Goal: Task Accomplishment & Management: Use online tool/utility

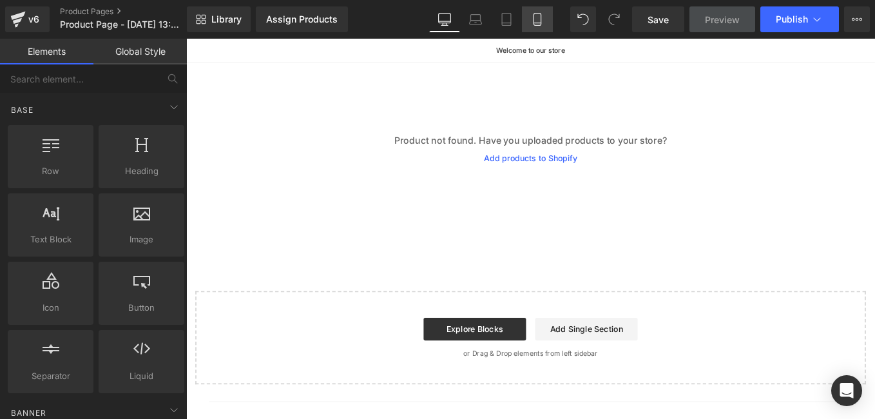
click at [540, 20] on icon at bounding box center [537, 19] width 13 height 13
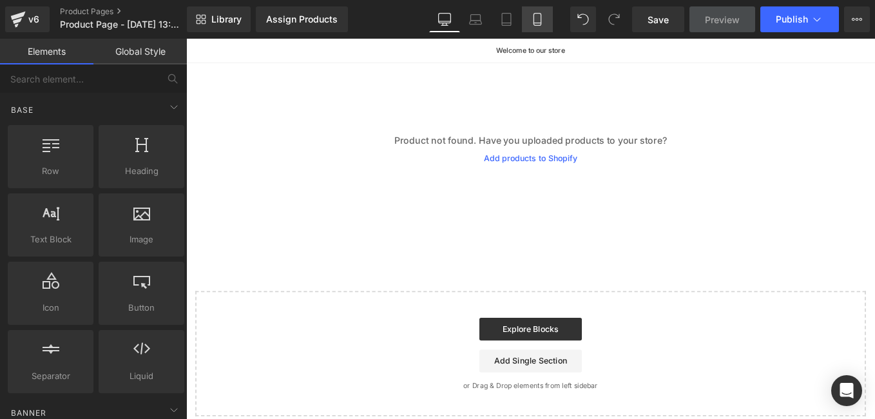
scroll to position [28, 0]
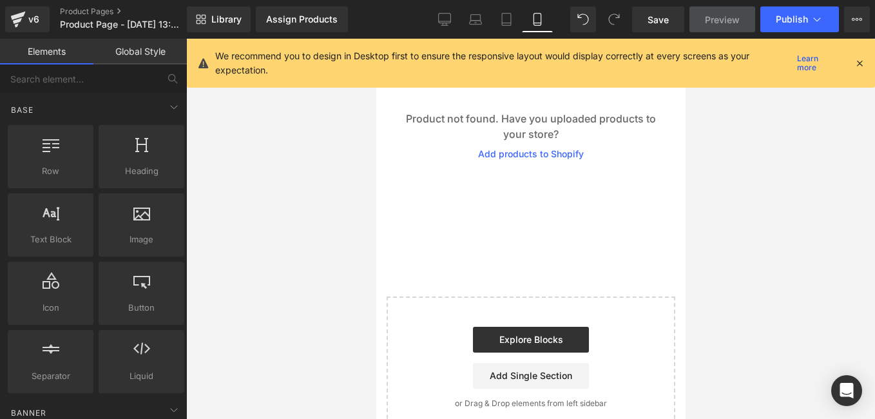
click at [858, 62] on icon at bounding box center [860, 63] width 12 height 12
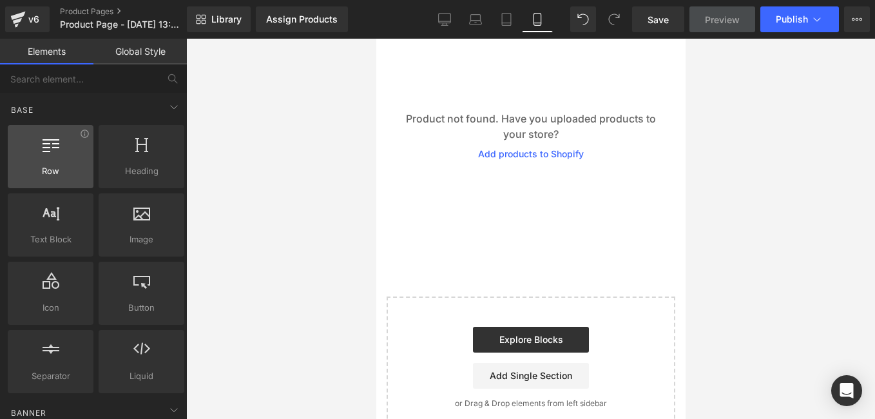
click at [69, 179] on div "Row rows, columns, layouts, div" at bounding box center [51, 156] width 86 height 63
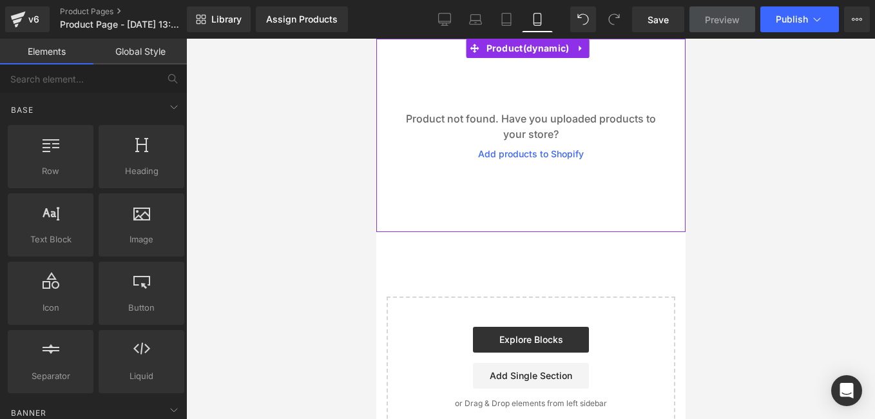
scroll to position [0, 0]
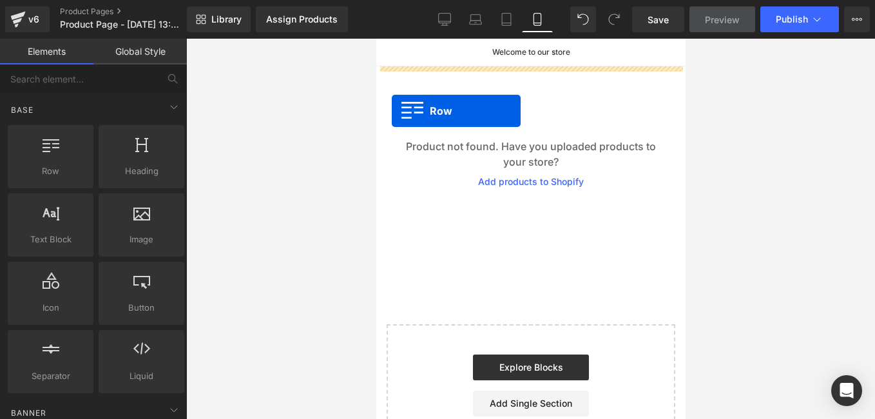
drag, startPoint x: 442, startPoint y: 209, endPoint x: 392, endPoint y: 109, distance: 111.8
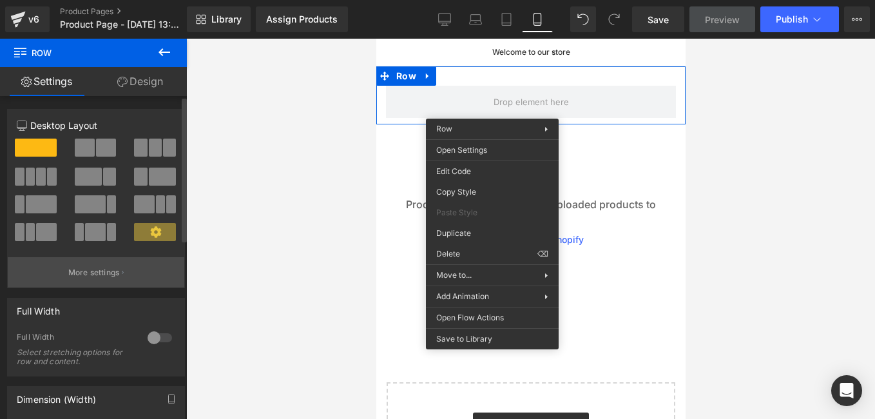
click at [106, 277] on p "More settings" at bounding box center [94, 273] width 52 height 12
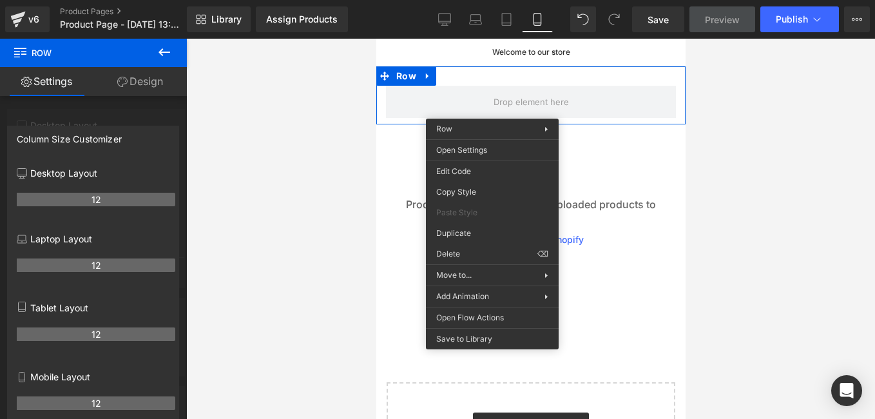
click at [174, 50] on button at bounding box center [164, 53] width 45 height 28
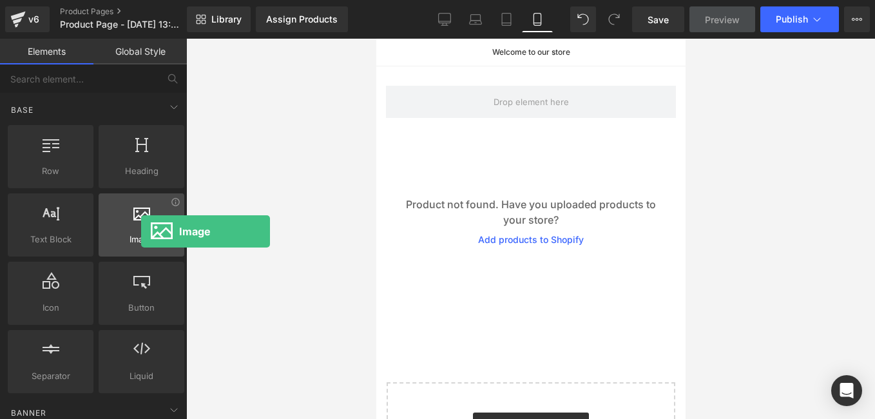
click at [141, 231] on div at bounding box center [141, 218] width 78 height 29
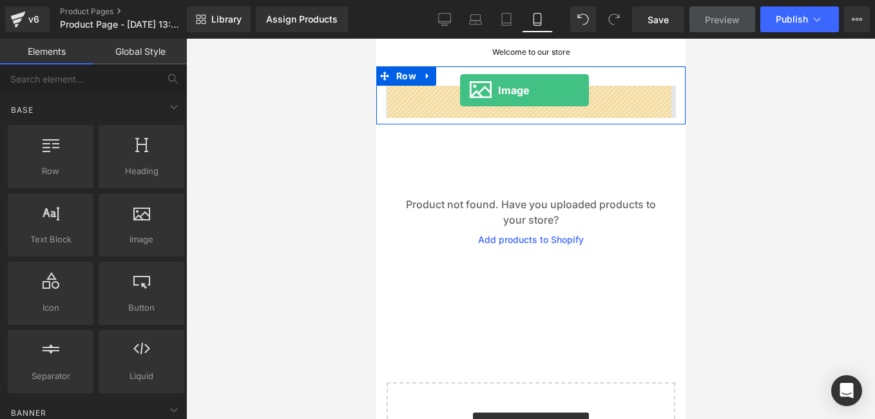
drag, startPoint x: 517, startPoint y: 270, endPoint x: 459, endPoint y: 90, distance: 188.6
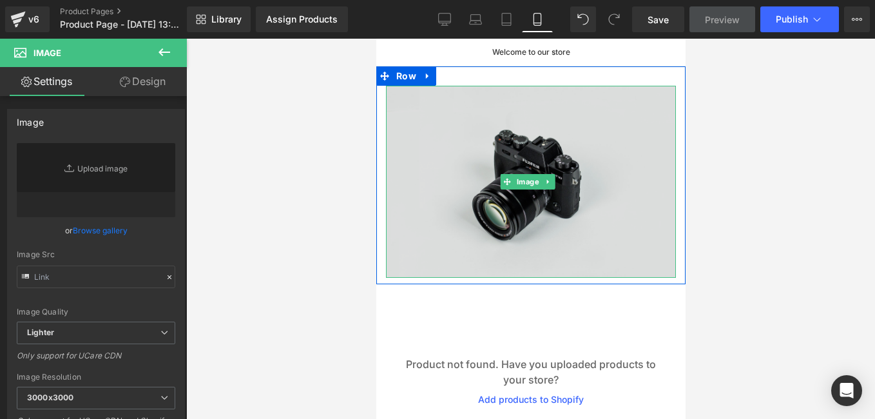
type input "//d1um8515vdn9kb.cloudfront.net/images/parallax.jpg"
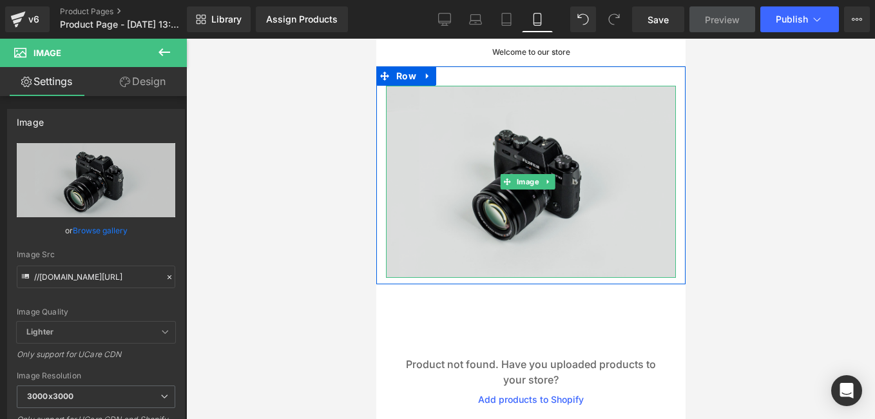
click at [637, 124] on img at bounding box center [530, 182] width 290 height 192
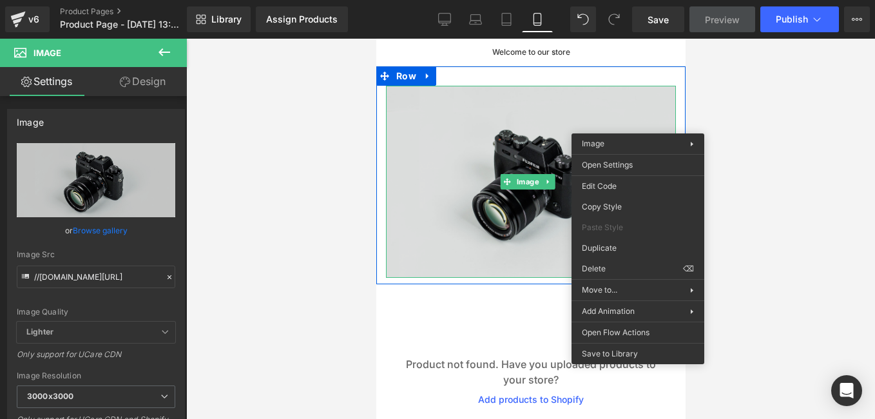
click at [635, 98] on img at bounding box center [530, 182] width 290 height 192
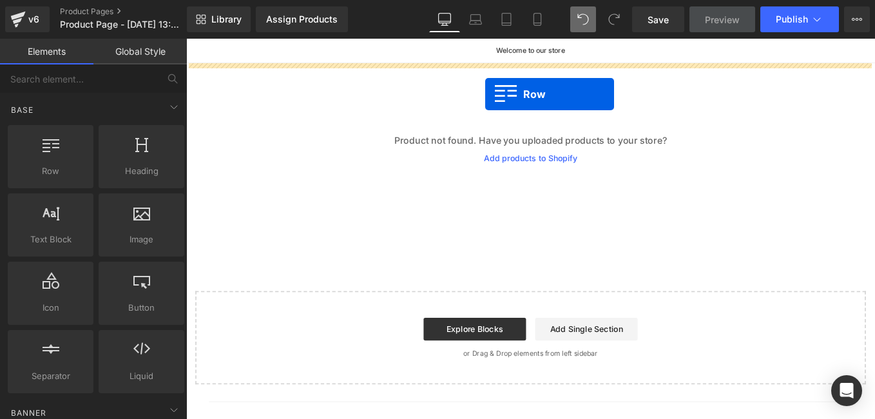
drag, startPoint x: 245, startPoint y: 205, endPoint x: 524, endPoint y: 101, distance: 298.2
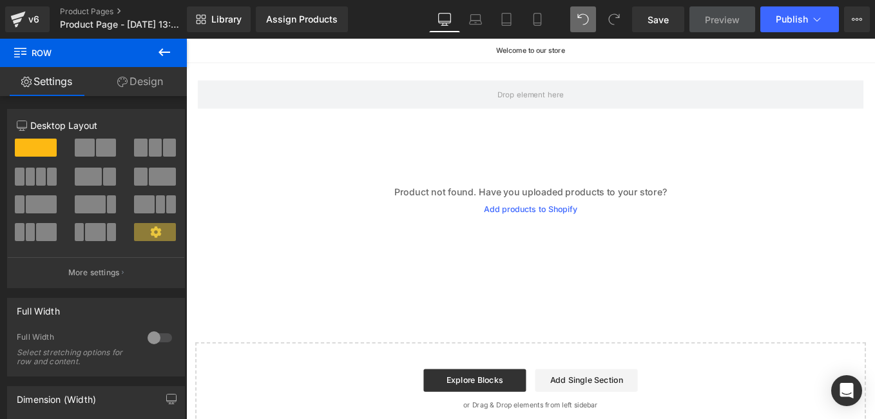
click at [157, 50] on icon at bounding box center [164, 51] width 15 height 15
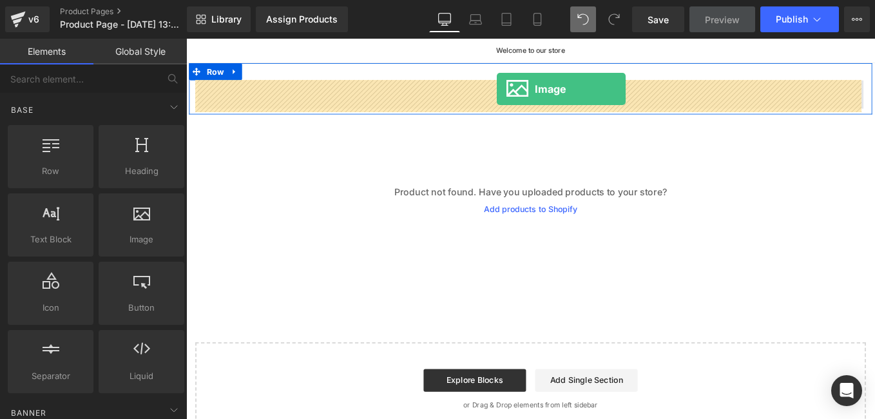
drag, startPoint x: 334, startPoint y: 265, endPoint x: 538, endPoint y: 95, distance: 265.3
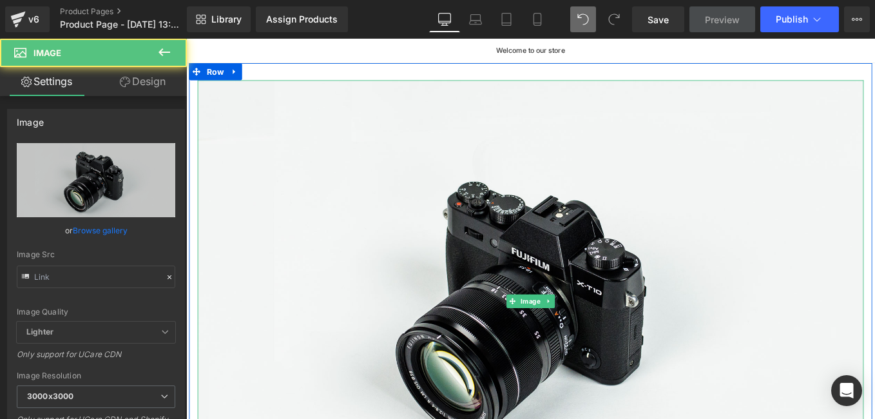
type input "//[DOMAIN_NAME][URL]"
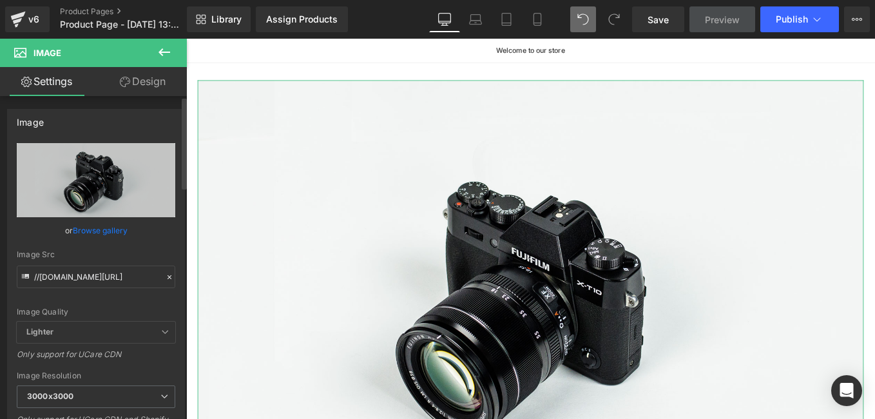
click at [165, 276] on icon at bounding box center [169, 276] width 9 height 9
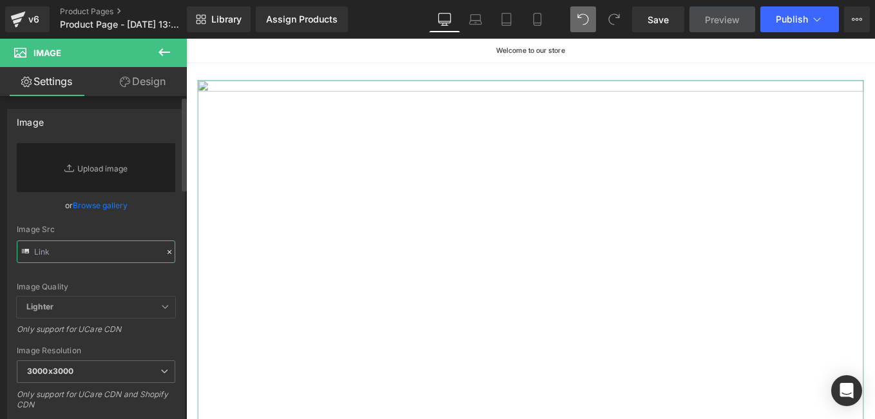
paste input "[URL][DOMAIN_NAME]"
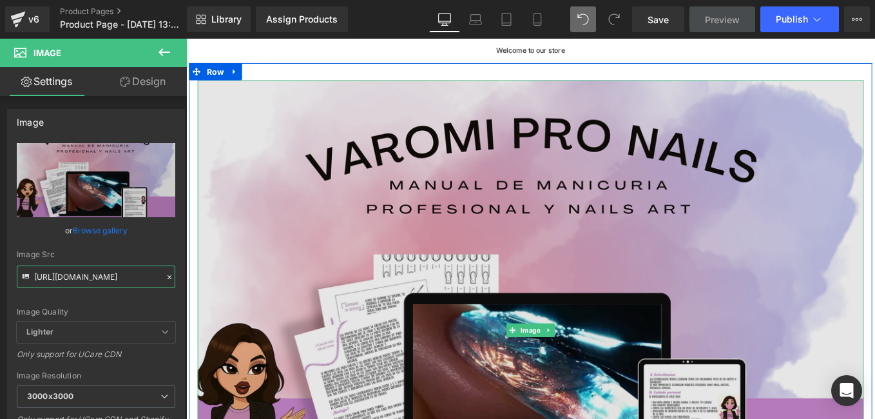
scroll to position [129, 0]
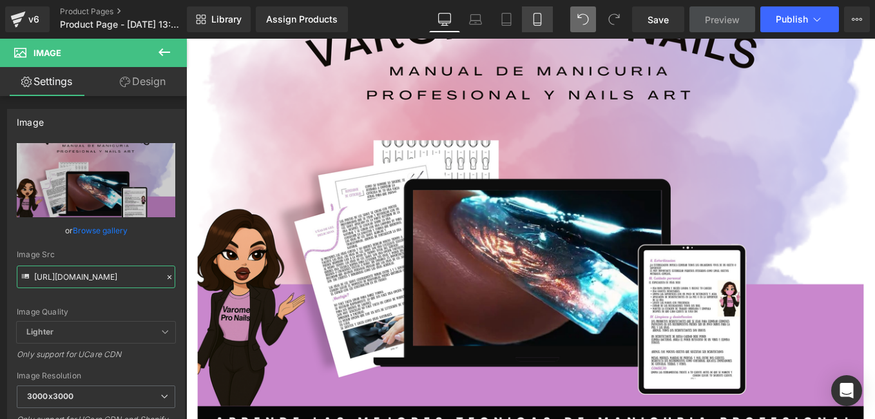
type input "[URL][DOMAIN_NAME]"
click at [545, 24] on link "Mobile" at bounding box center [537, 19] width 31 height 26
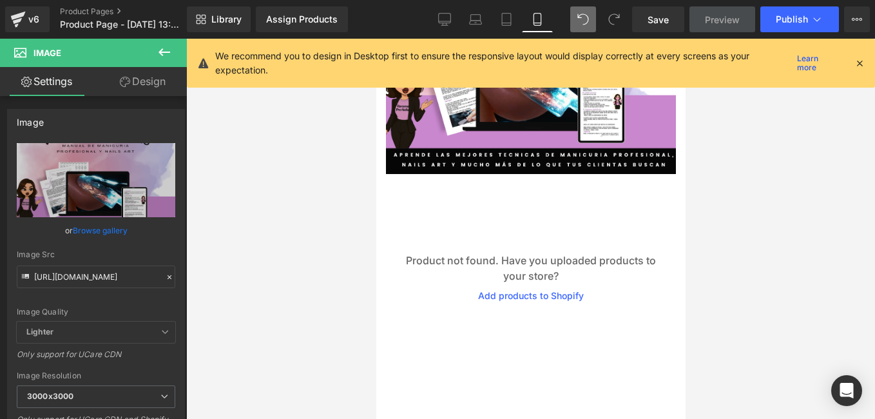
scroll to position [0, 0]
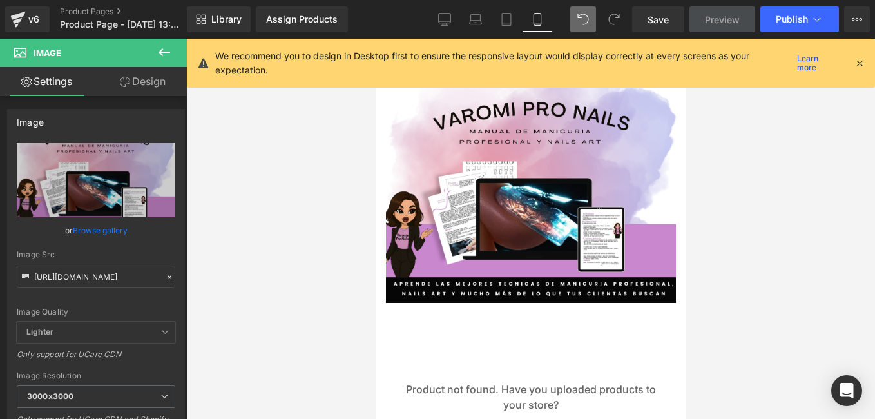
click at [858, 61] on icon at bounding box center [860, 63] width 12 height 12
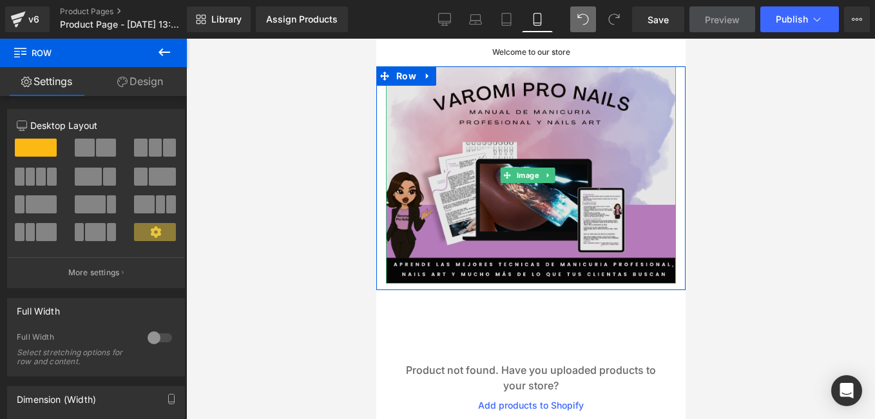
drag, startPoint x: 569, startPoint y: 82, endPoint x: 569, endPoint y: 73, distance: 9.0
click at [569, 73] on div "Image Row" at bounding box center [530, 178] width 309 height 224
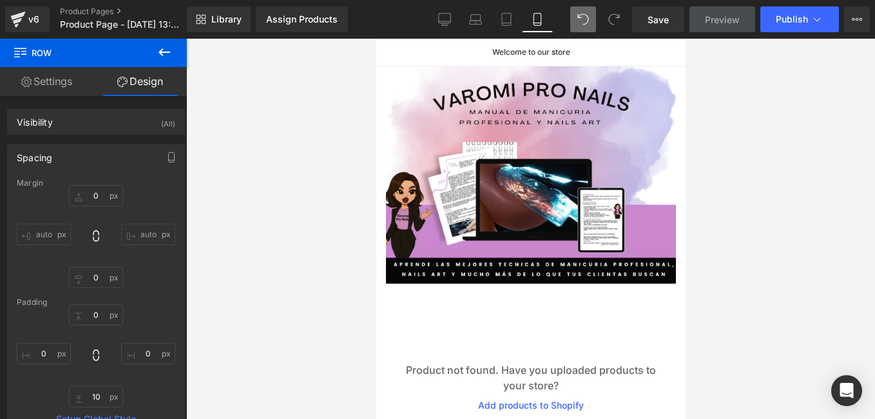
click at [354, 339] on div at bounding box center [530, 229] width 689 height 380
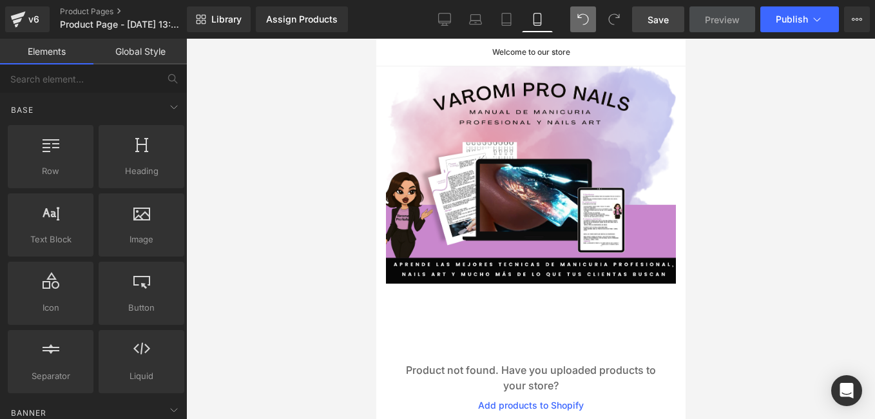
click at [662, 28] on link "Save" at bounding box center [658, 19] width 52 height 26
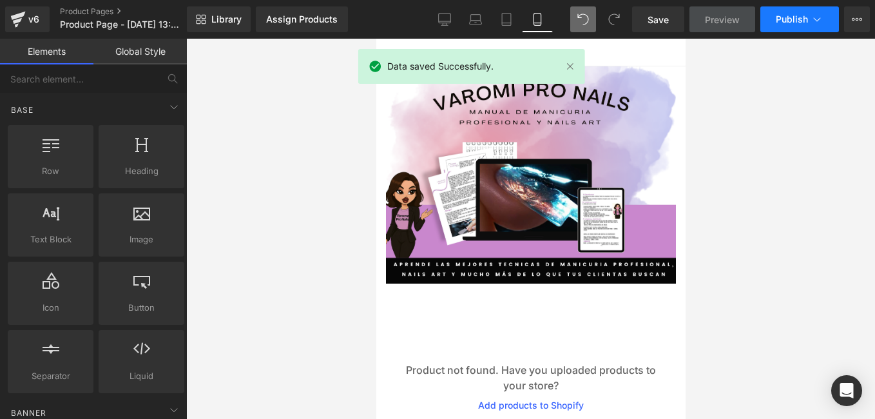
click at [811, 18] on icon at bounding box center [816, 19] width 13 height 13
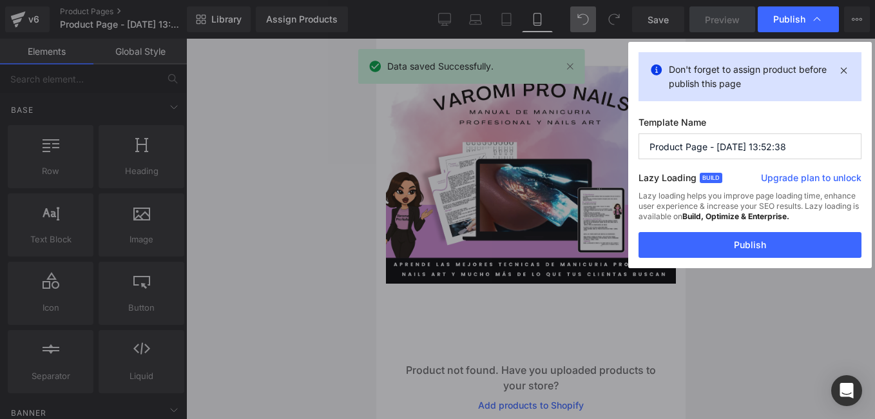
click at [778, 243] on button "Publish" at bounding box center [749, 245] width 223 height 26
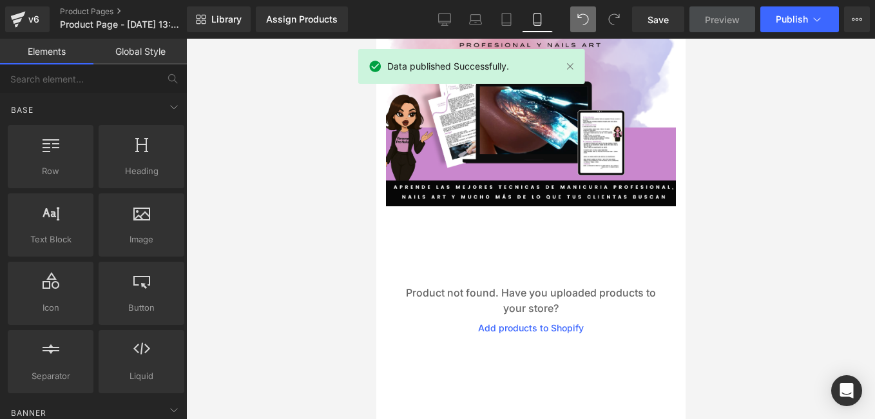
scroll to position [79, 0]
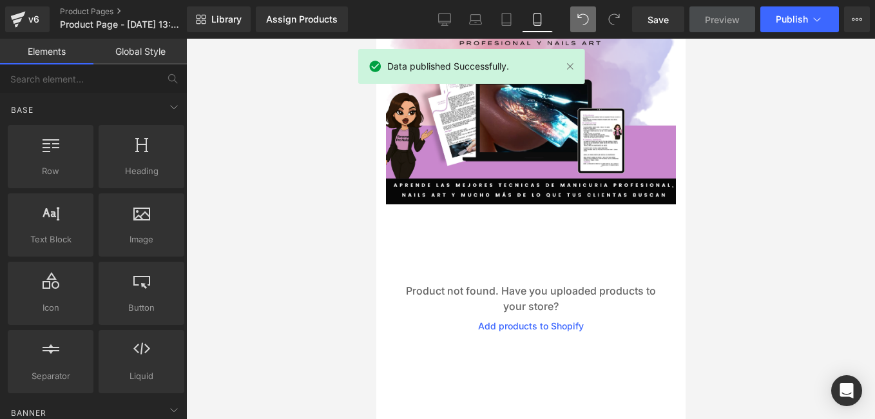
drag, startPoint x: 682, startPoint y: 163, endPoint x: 1061, endPoint y: 234, distance: 385.5
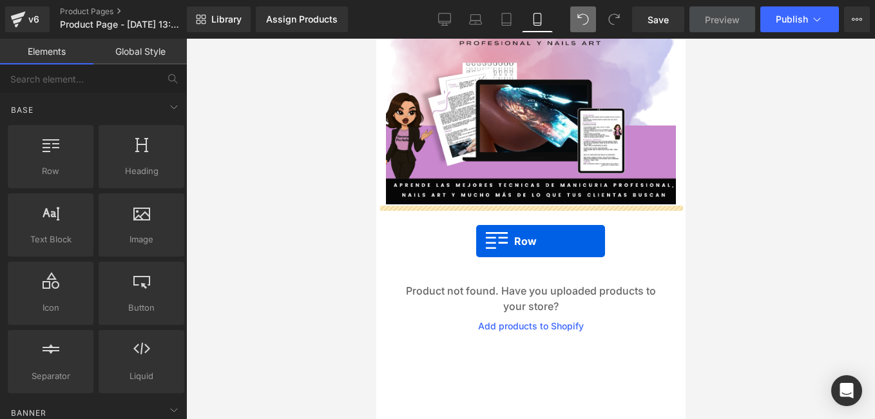
drag, startPoint x: 407, startPoint y: 193, endPoint x: 475, endPoint y: 241, distance: 83.3
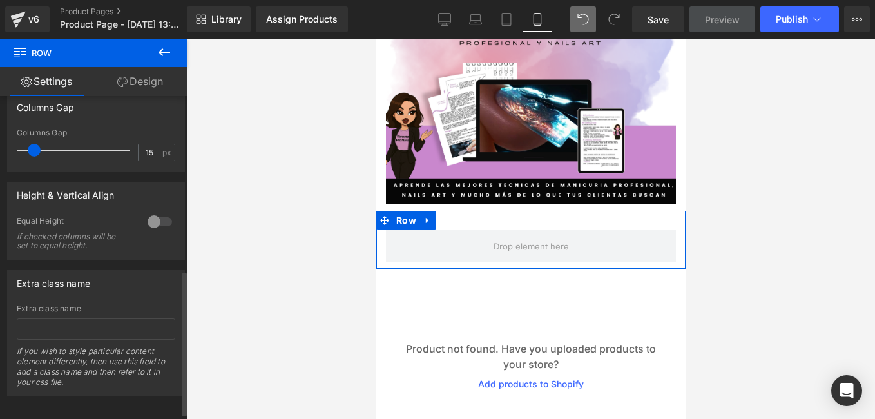
scroll to position [322, 0]
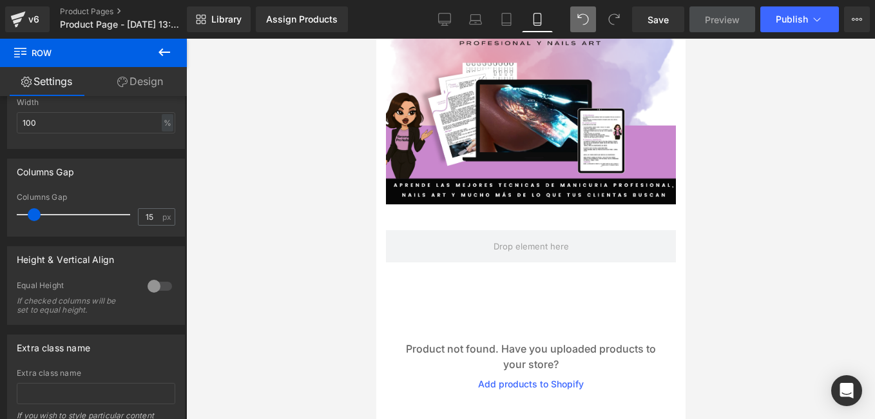
click at [173, 57] on button at bounding box center [164, 53] width 45 height 28
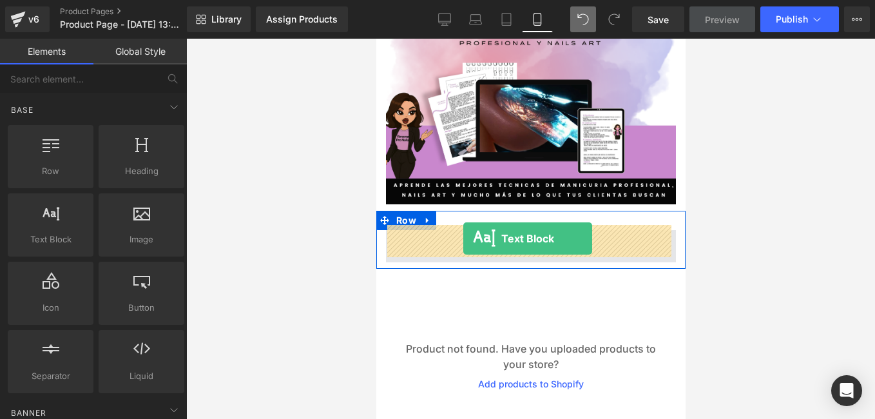
drag, startPoint x: 426, startPoint y: 267, endPoint x: 463, endPoint y: 238, distance: 46.3
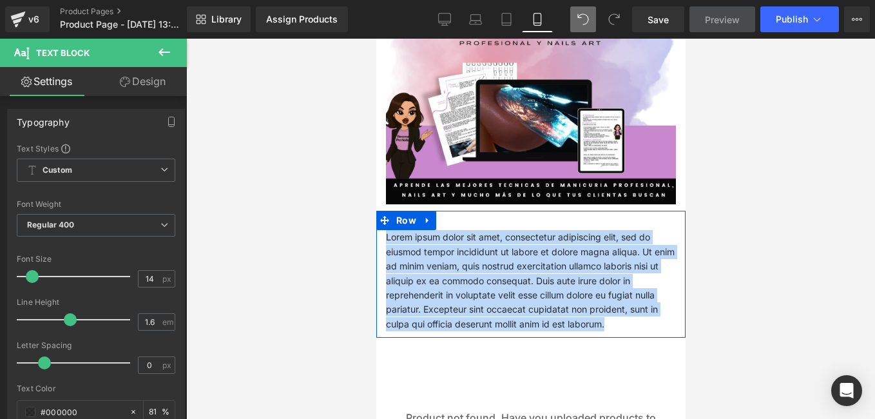
drag, startPoint x: 578, startPoint y: 329, endPoint x: 384, endPoint y: 235, distance: 215.2
click at [384, 235] on div "Lorem ipsum dolor sit amet, consectetur adipiscing elit, sed do eiusmod tempor …" at bounding box center [530, 280] width 309 height 101
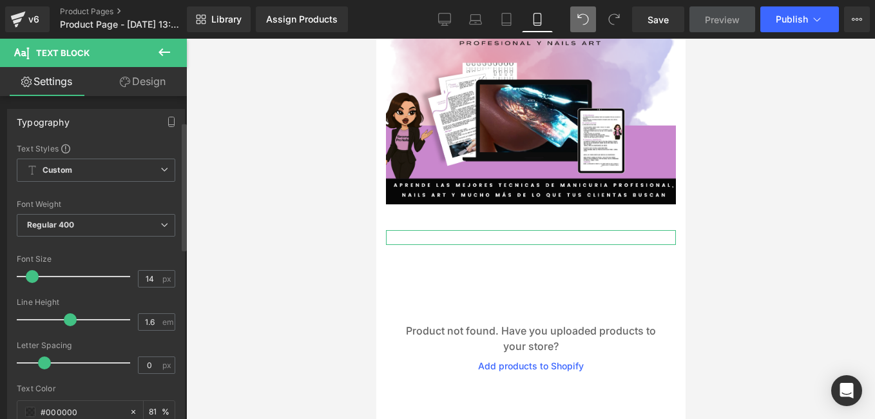
scroll to position [129, 0]
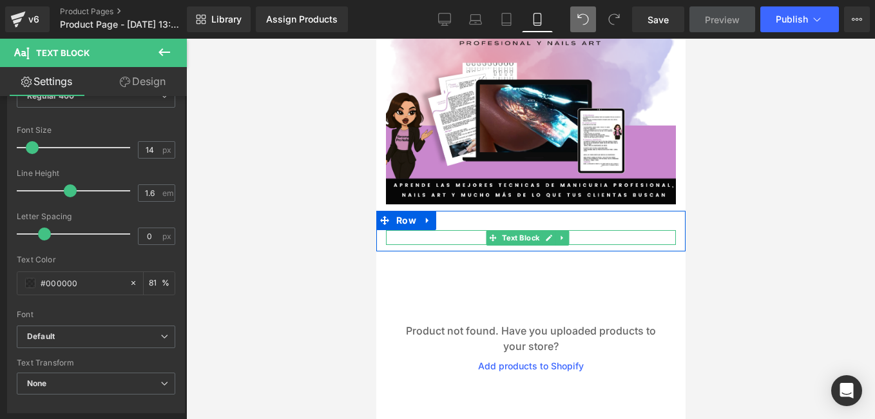
click at [464, 232] on p at bounding box center [530, 237] width 290 height 14
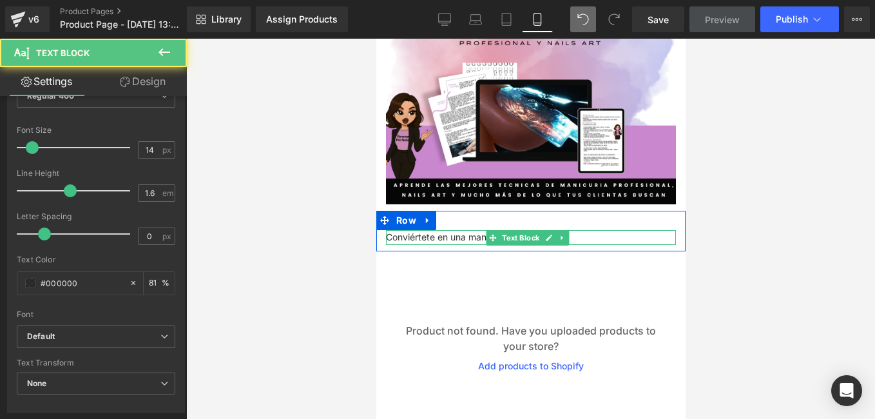
click at [604, 233] on p "Conviértete en una manicura profesional" at bounding box center [530, 237] width 290 height 14
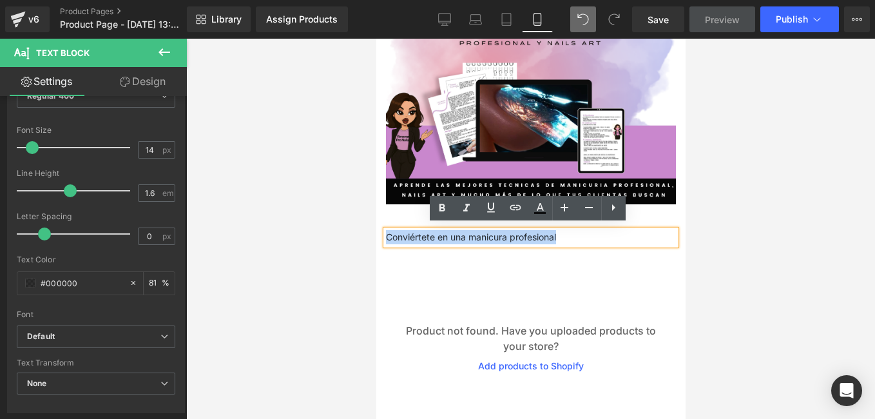
drag, startPoint x: 591, startPoint y: 233, endPoint x: 385, endPoint y: 240, distance: 206.3
click at [385, 240] on p "Conviértete en una manicura profesional" at bounding box center [530, 237] width 290 height 14
click at [441, 211] on icon at bounding box center [441, 207] width 15 height 15
click at [542, 211] on icon at bounding box center [539, 207] width 15 height 15
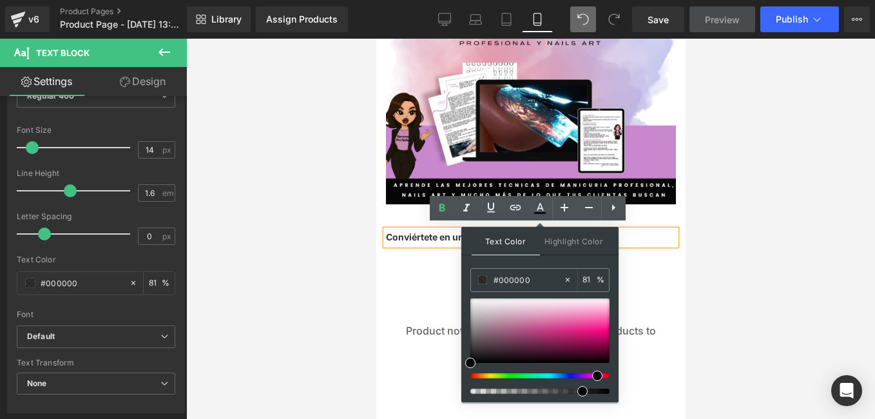
drag, startPoint x: 575, startPoint y: 375, endPoint x: 592, endPoint y: 372, distance: 16.9
click at [592, 373] on div at bounding box center [534, 375] width 139 height 5
click at [530, 277] on input "#000000" at bounding box center [528, 279] width 70 height 14
click at [530, 276] on input "#000000" at bounding box center [528, 279] width 70 height 14
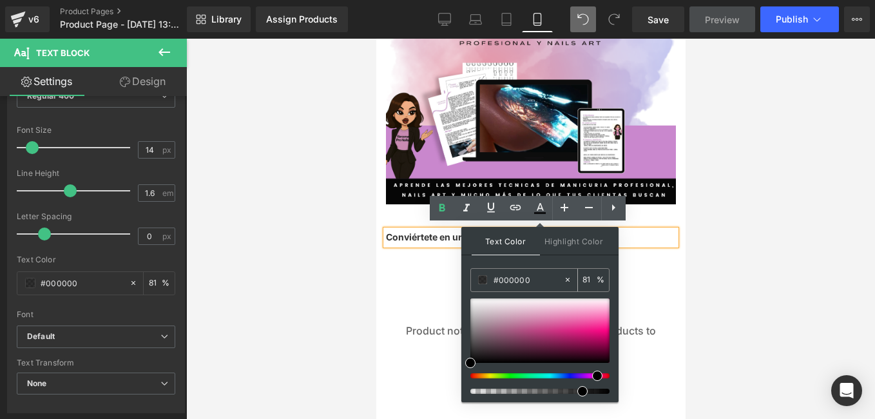
type input "#c"
type input "0"
type input "#c98"
type input "100"
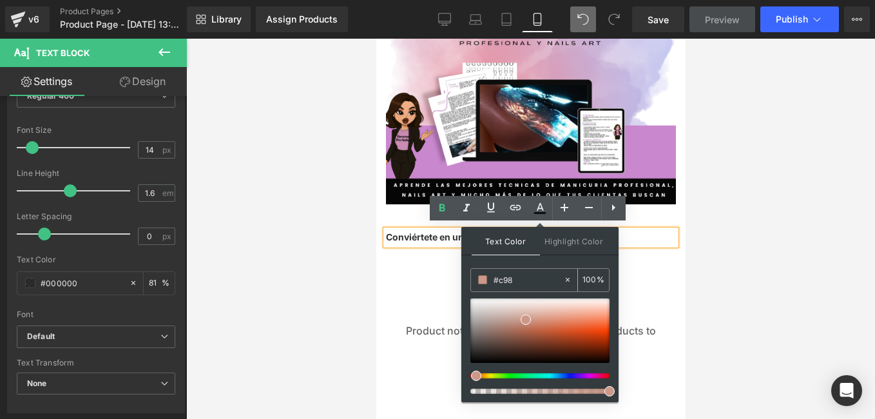
type input "#c987"
type input "47"
type input "#c987c"
type input "0"
type input "#c987cd"
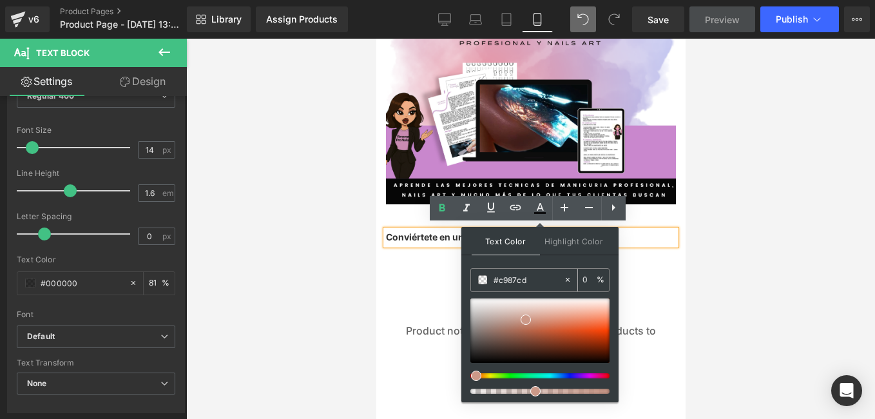
type input "100"
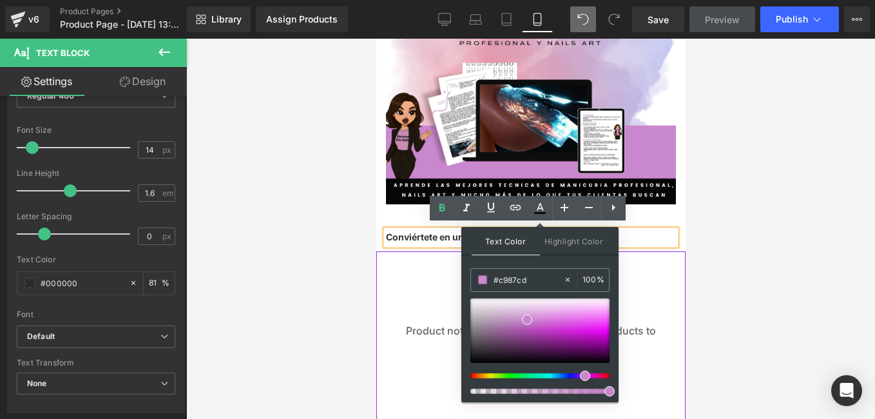
click at [638, 271] on div "Product not found. Have you uploaded products to your store? Add products to Sh…" at bounding box center [530, 348] width 296 height 155
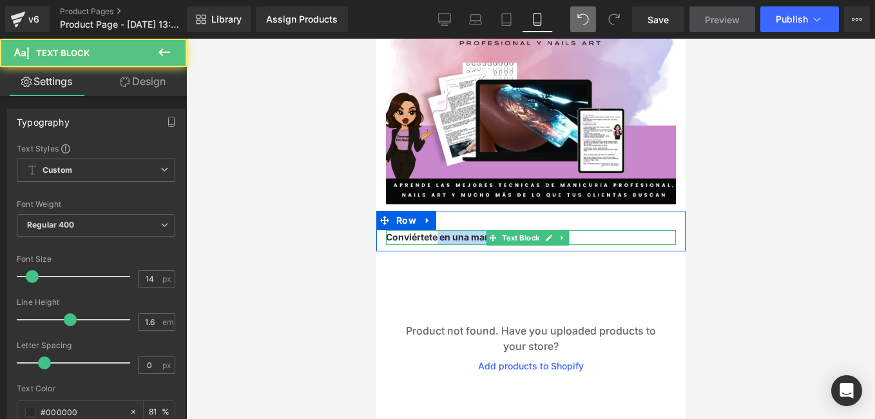
drag, startPoint x: 577, startPoint y: 231, endPoint x: 435, endPoint y: 231, distance: 141.1
click at [435, 231] on p "Conviértete en una manicura profesional" at bounding box center [530, 237] width 290 height 14
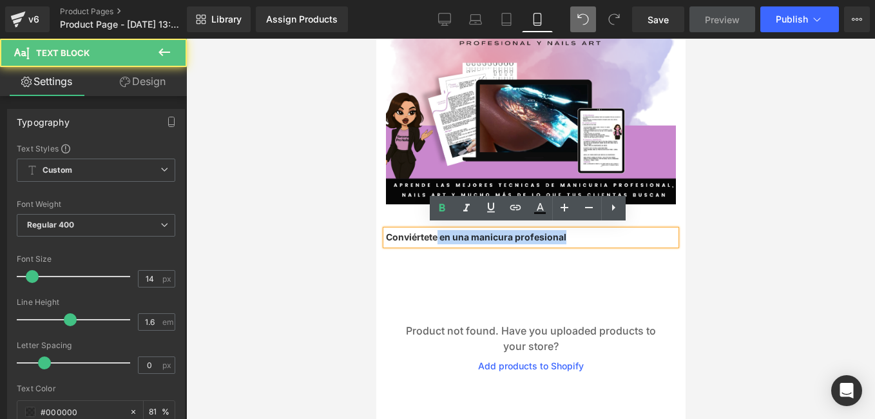
click at [435, 231] on strong "Conviértete en una manicura profesional" at bounding box center [475, 236] width 180 height 11
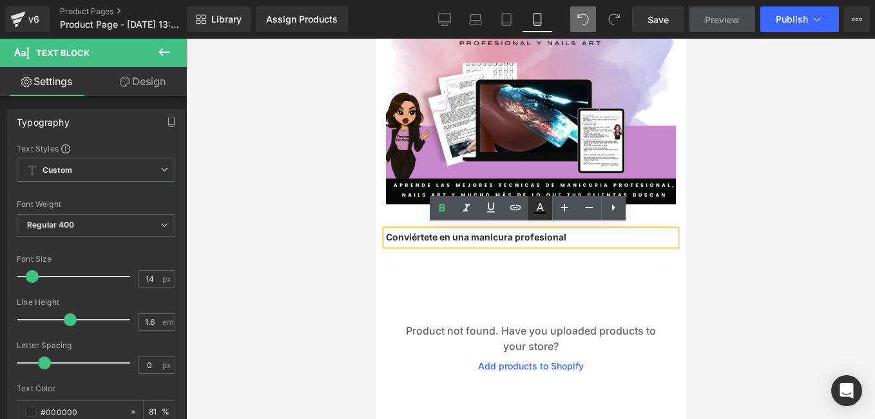
click at [539, 213] on icon at bounding box center [540, 213] width 12 height 2
type input "#000000"
type input "81"
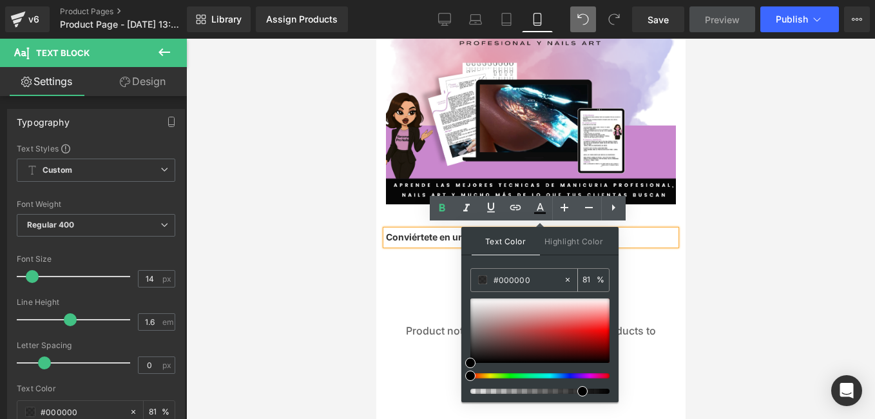
click at [532, 282] on input "#000000" at bounding box center [528, 279] width 70 height 14
type input "#c"
type input "0"
type input "#c98"
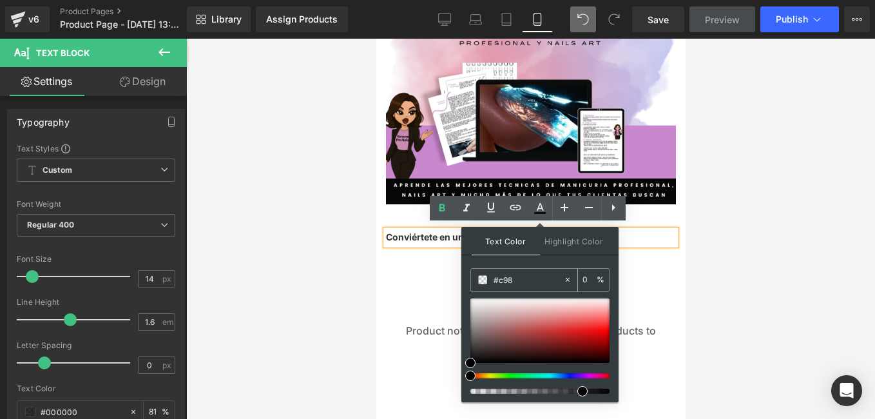
type input "100"
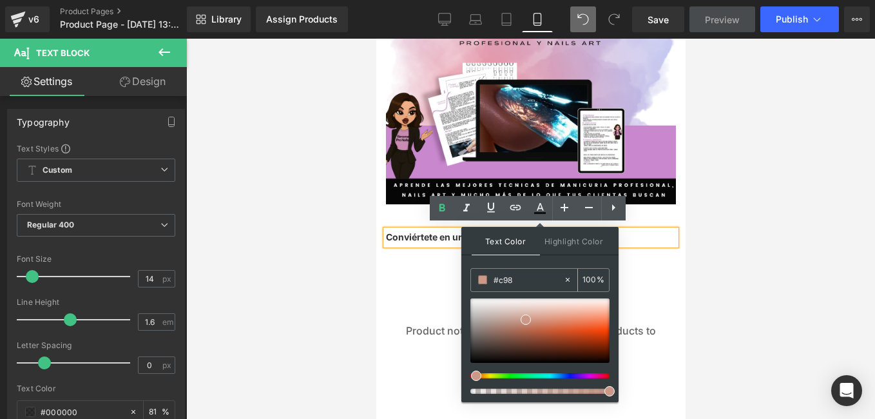
type input "#c987"
type input "47"
type input "#c987c"
type input "0"
type input "#c987cd"
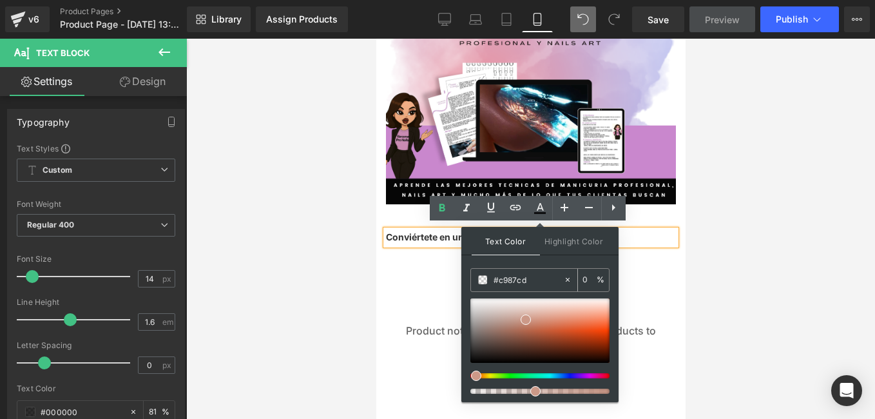
type input "100"
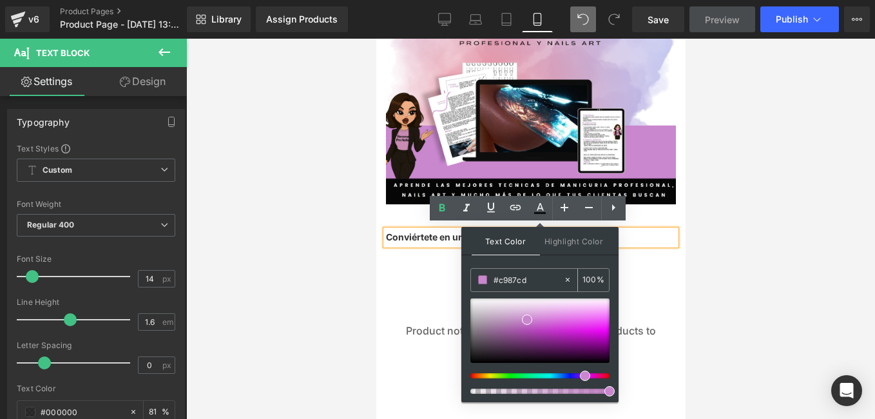
click at [534, 278] on input "#c987cd" at bounding box center [528, 279] width 70 height 14
click at [586, 278] on input "100" at bounding box center [589, 279] width 14 height 14
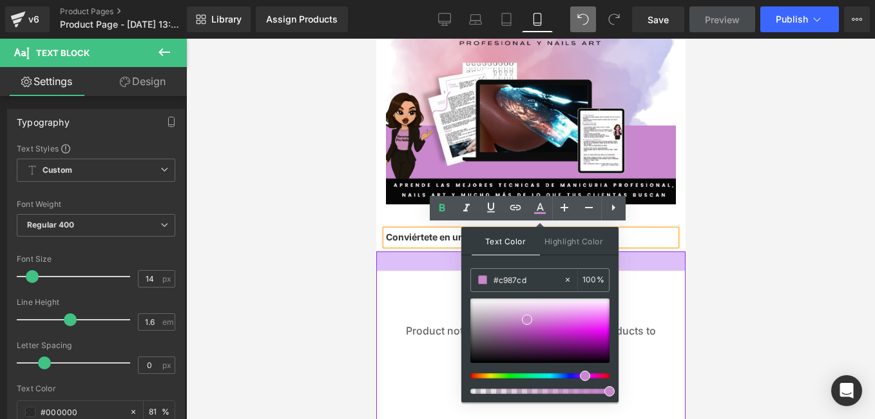
click at [628, 258] on div at bounding box center [530, 260] width 309 height 19
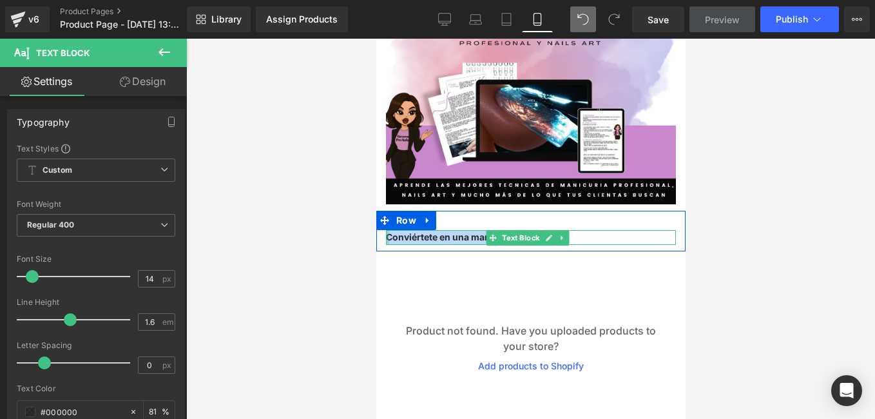
drag, startPoint x: 585, startPoint y: 233, endPoint x: 384, endPoint y: 230, distance: 201.0
click at [384, 230] on div "Conviértete en una manicura profesional Text Block" at bounding box center [530, 237] width 309 height 14
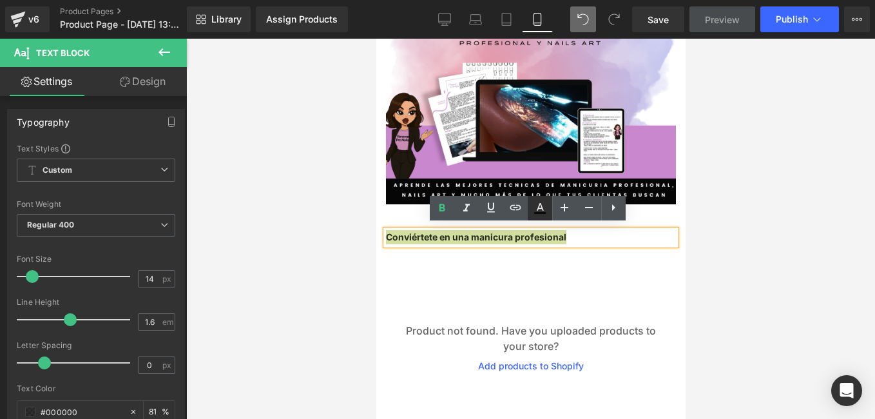
click at [543, 212] on icon at bounding box center [540, 213] width 12 height 2
type input "#000000"
type input "81"
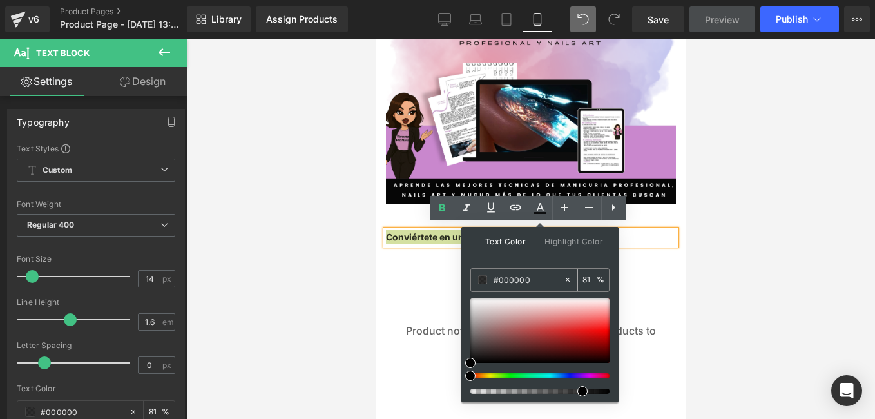
click at [530, 274] on input "#000000" at bounding box center [528, 279] width 70 height 14
click at [530, 272] on input "#000000" at bounding box center [528, 279] width 70 height 14
type input "#c"
type input "0"
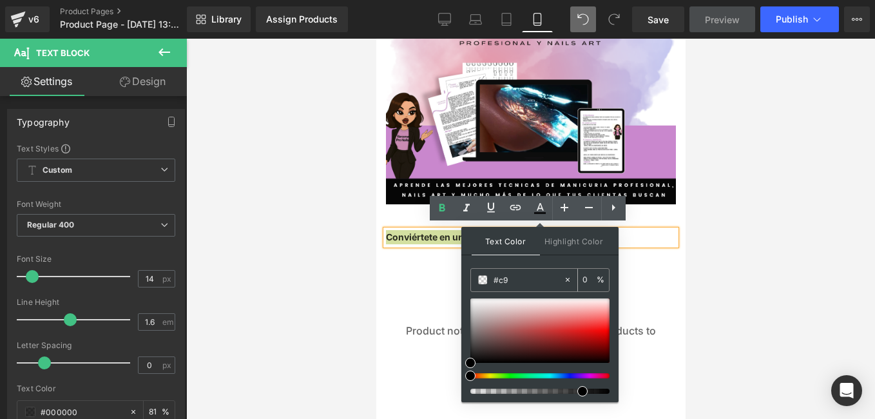
type input "#c98"
type input "100"
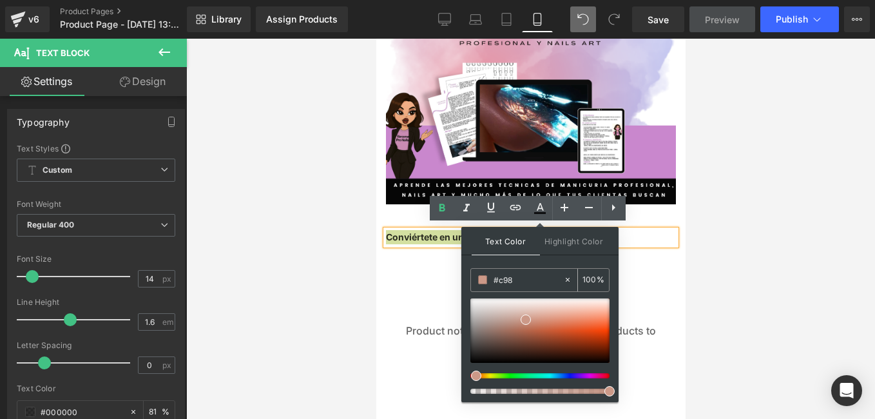
type input "#c987"
type input "47"
type input "#c987c"
type input "0"
type input "#c987cd"
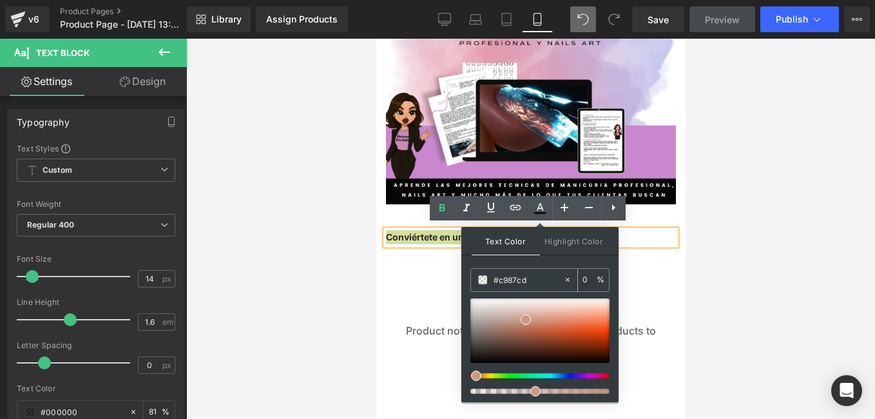
type input "100"
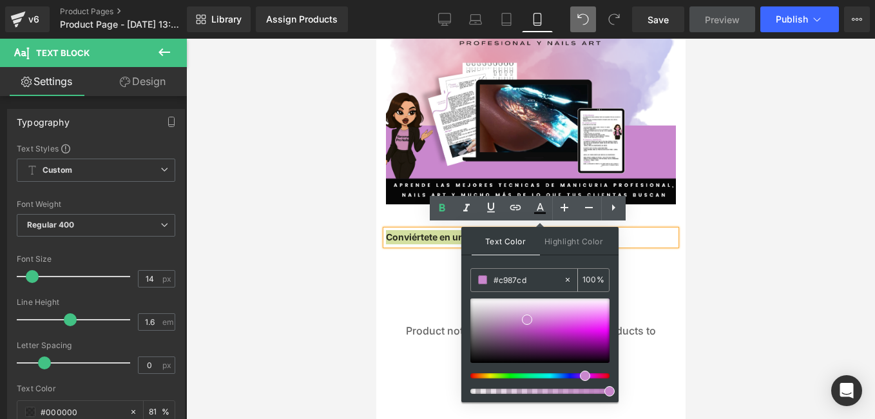
type input "#c987cd"
click at [584, 274] on input "100" at bounding box center [589, 279] width 14 height 14
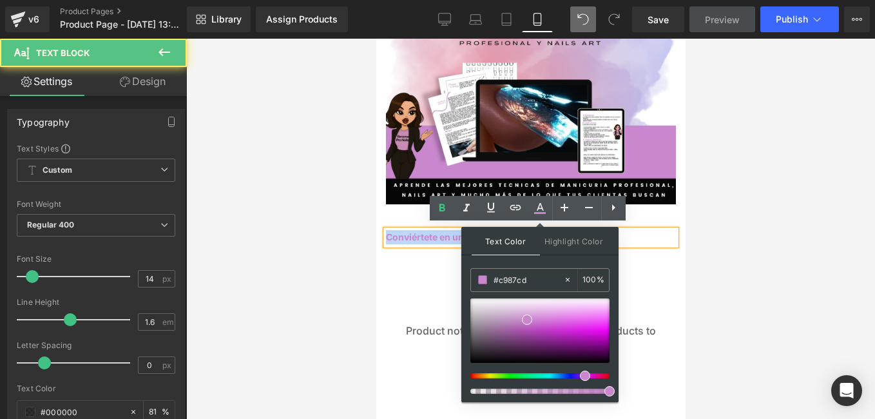
click at [640, 236] on p "Conviértete en una manicura profesional" at bounding box center [530, 237] width 290 height 14
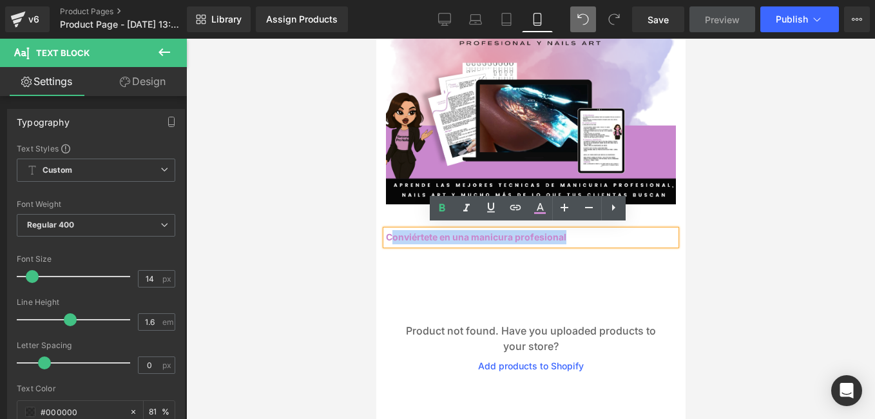
drag, startPoint x: 568, startPoint y: 230, endPoint x: 391, endPoint y: 230, distance: 177.1
click at [391, 230] on p "Conviértete en una manicura profesional" at bounding box center [530, 237] width 290 height 14
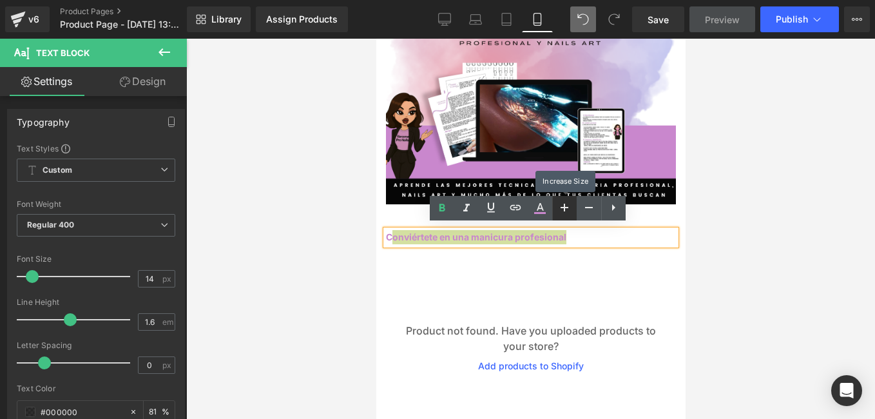
click at [565, 207] on icon at bounding box center [564, 208] width 8 height 8
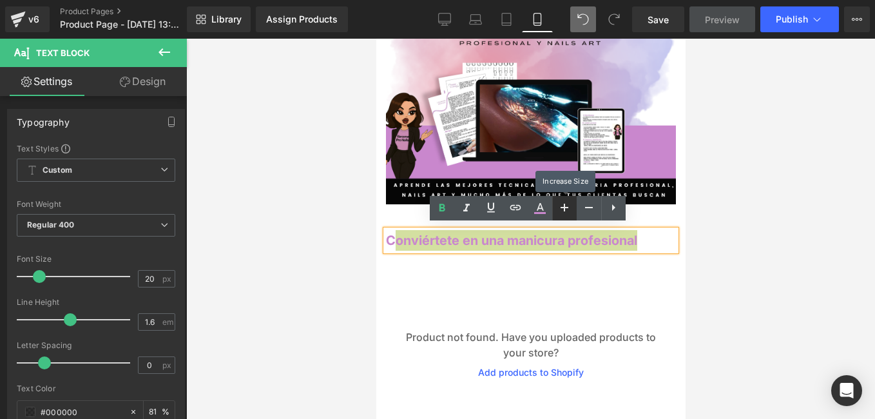
click at [565, 207] on icon at bounding box center [564, 208] width 8 height 8
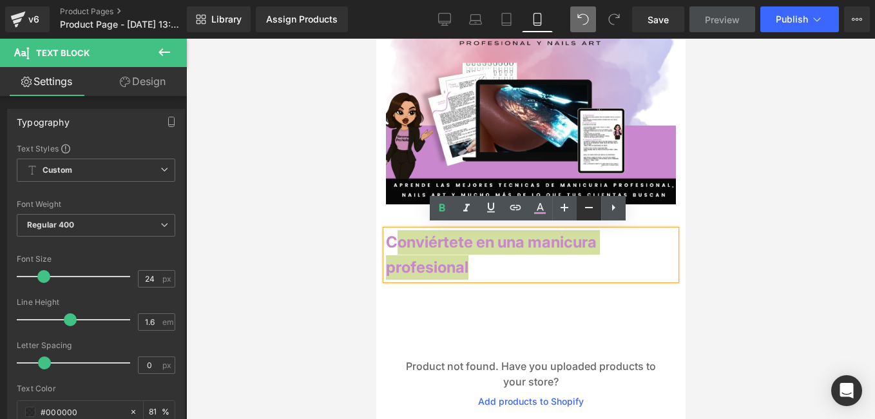
click at [587, 206] on icon at bounding box center [588, 207] width 15 height 15
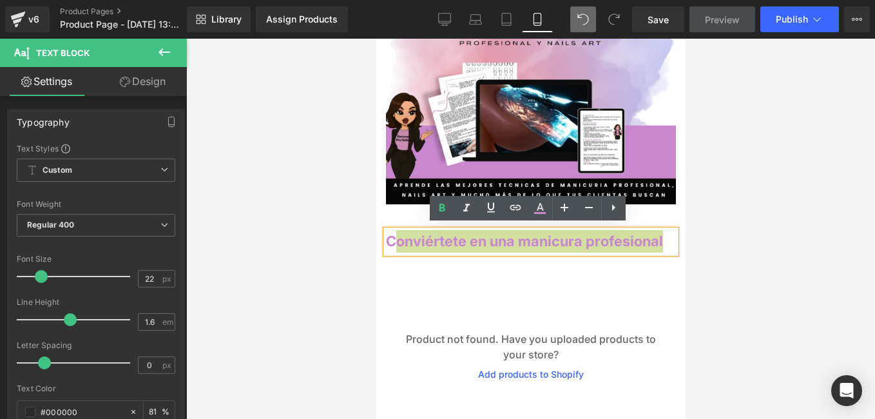
click at [617, 205] on icon at bounding box center [613, 207] width 15 height 15
click at [475, 205] on link at bounding box center [466, 208] width 24 height 24
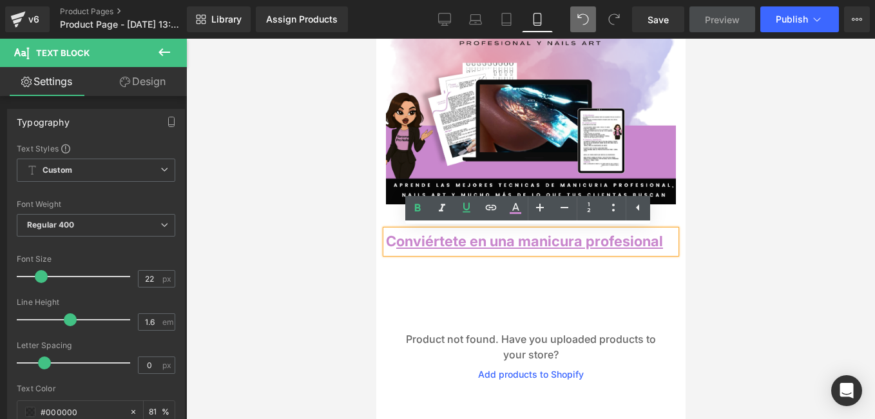
click at [518, 236] on span "onviértete en una manicura profesional" at bounding box center [529, 241] width 267 height 17
click at [527, 236] on span "onviértete en una manicura profesional" at bounding box center [529, 241] width 267 height 17
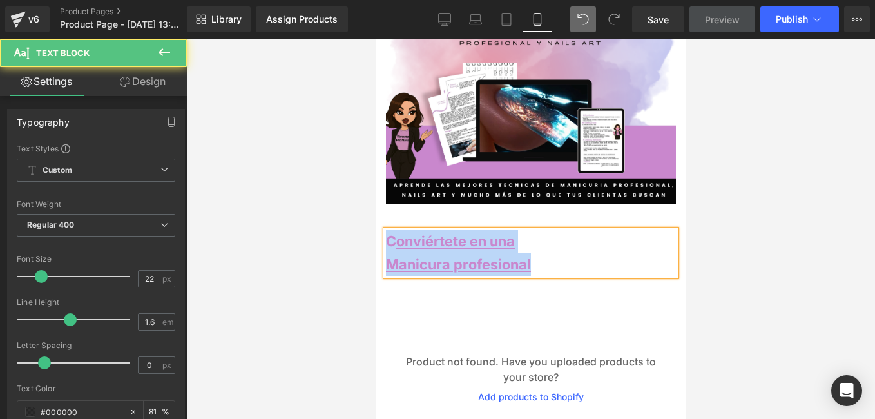
drag, startPoint x: 540, startPoint y: 258, endPoint x: 379, endPoint y: 236, distance: 161.9
click at [379, 236] on div "C onviértete en una Manicura profesional Text Block" at bounding box center [530, 252] width 309 height 45
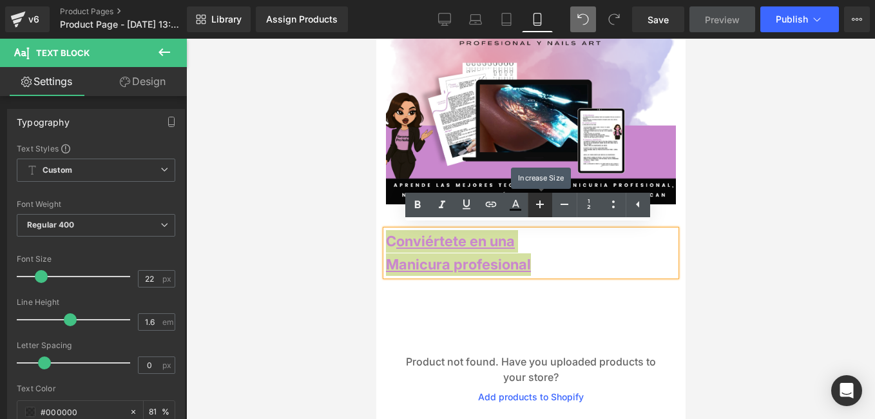
click at [544, 204] on icon at bounding box center [539, 203] width 15 height 15
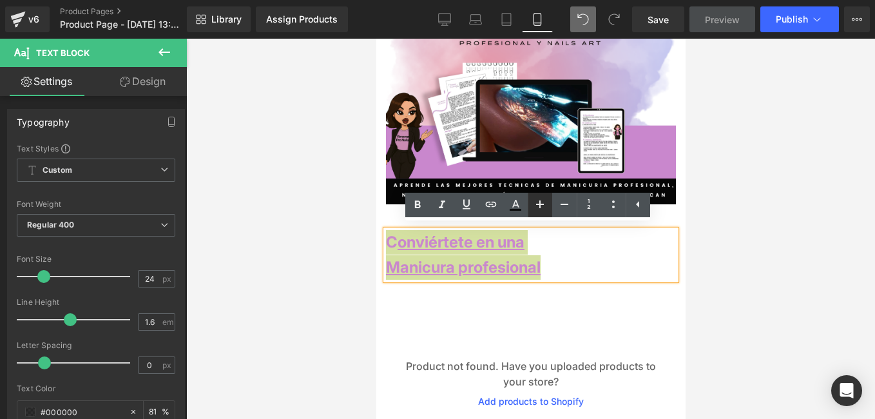
click at [543, 204] on icon at bounding box center [540, 204] width 8 height 8
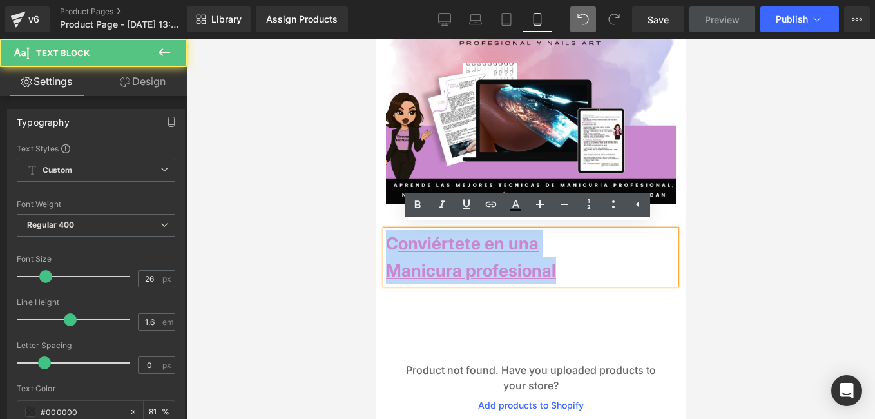
click at [385, 240] on div "C onviértete en una Manicura profesional" at bounding box center [530, 256] width 290 height 53
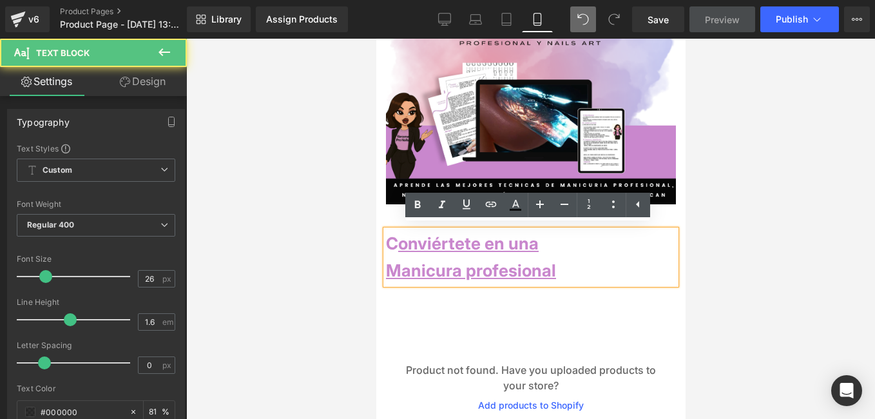
click at [387, 238] on strong "C onviértete en una" at bounding box center [461, 243] width 153 height 20
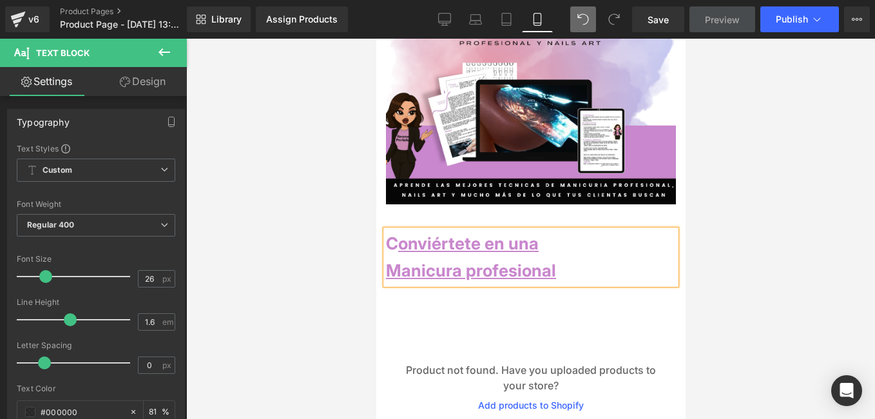
click at [489, 234] on span "onviértete en una" at bounding box center [467, 243] width 140 height 20
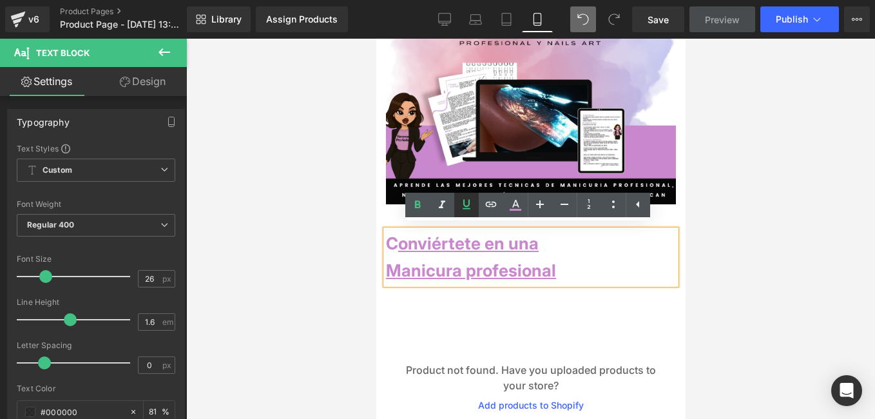
click at [462, 196] on icon at bounding box center [466, 203] width 15 height 15
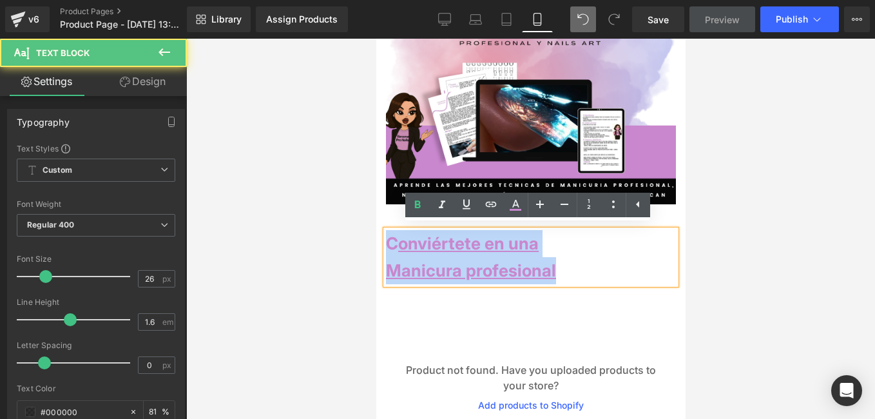
drag, startPoint x: 569, startPoint y: 267, endPoint x: 801, endPoint y: 248, distance: 232.7
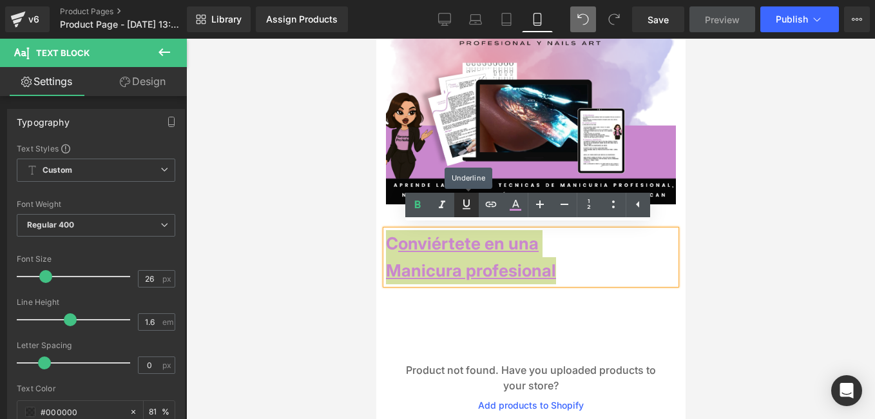
click at [474, 204] on link at bounding box center [466, 205] width 24 height 24
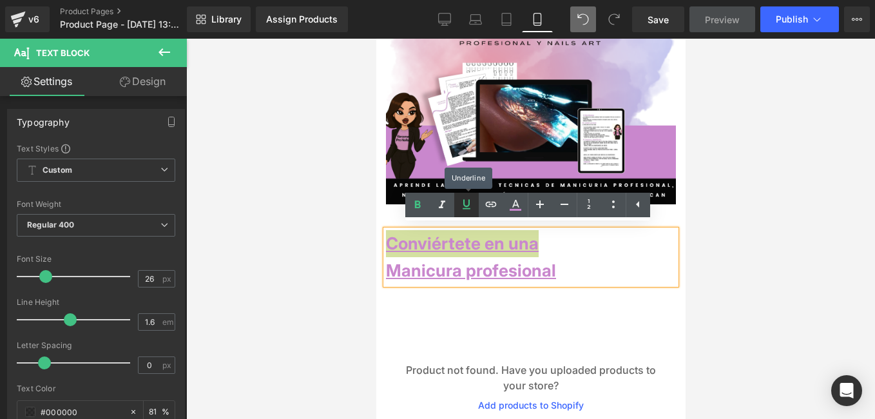
click at [474, 204] on link at bounding box center [466, 205] width 24 height 24
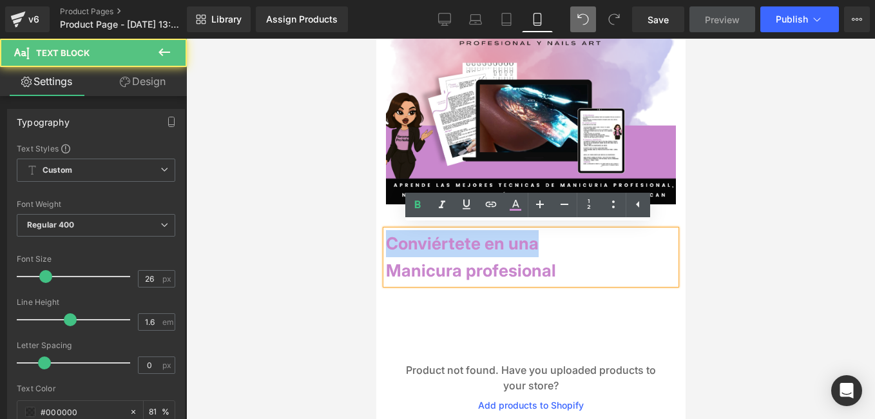
click at [438, 267] on strong "Manicura profesional" at bounding box center [470, 270] width 170 height 20
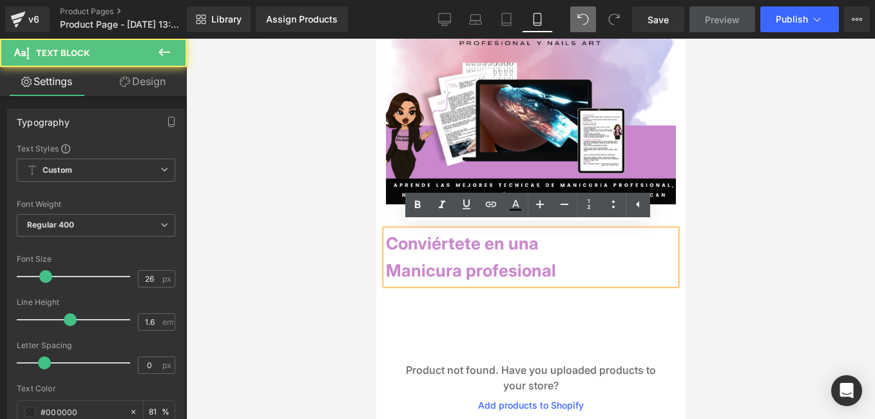
click at [385, 263] on strong "Manicura profesional" at bounding box center [470, 270] width 170 height 20
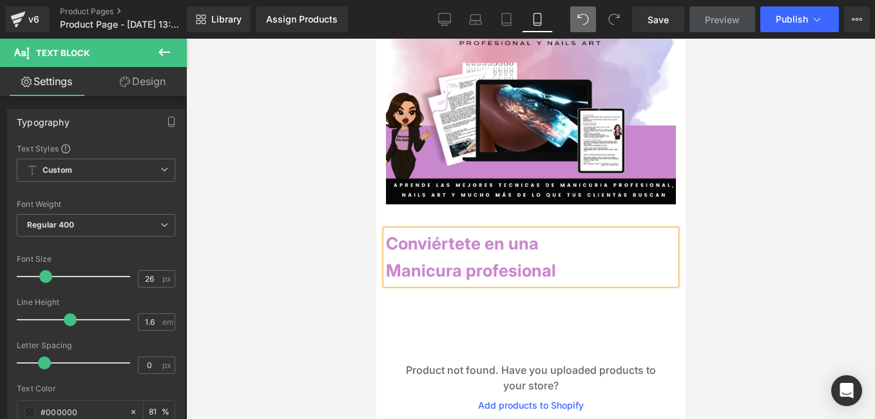
click at [435, 233] on strong "C onviértete en una" at bounding box center [461, 243] width 153 height 20
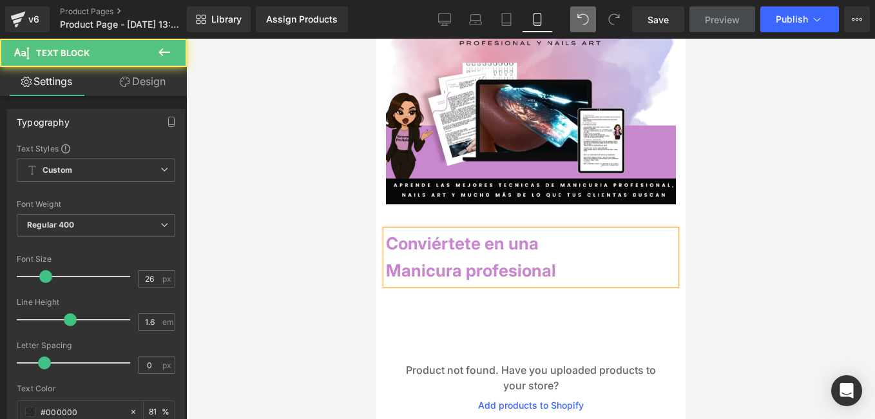
drag, startPoint x: 546, startPoint y: 264, endPoint x: 438, endPoint y: 240, distance: 110.3
click at [438, 240] on div "C onviértete en una Manicura profesional" at bounding box center [530, 256] width 290 height 53
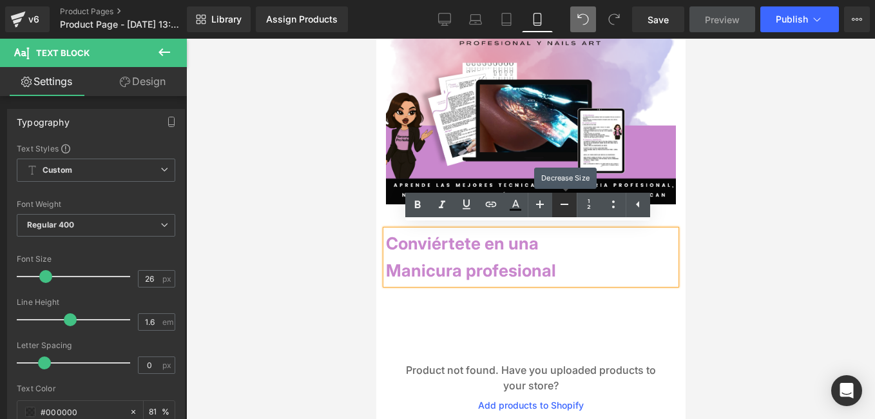
click at [557, 202] on icon at bounding box center [564, 203] width 15 height 15
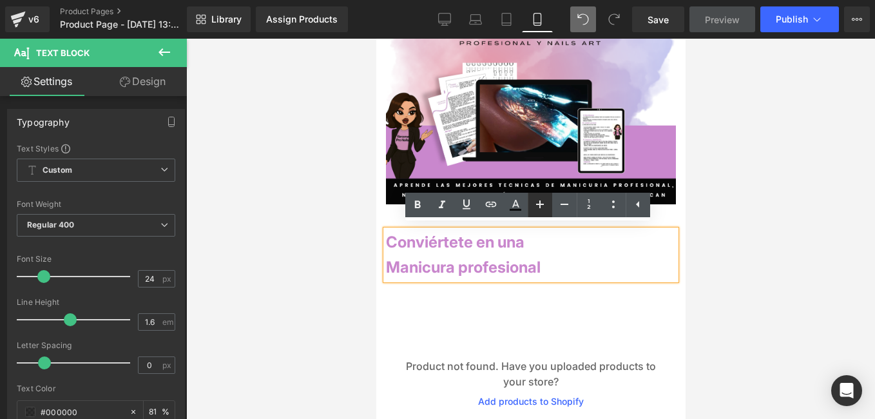
click at [548, 200] on link at bounding box center [540, 205] width 24 height 24
type input "26"
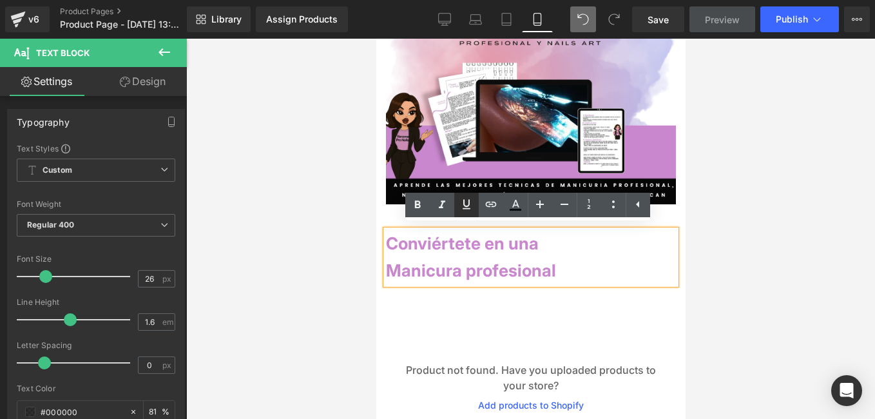
click at [466, 198] on icon at bounding box center [466, 203] width 15 height 15
click at [466, 205] on icon at bounding box center [467, 204] width 8 height 10
click at [468, 209] on icon at bounding box center [467, 204] width 8 height 10
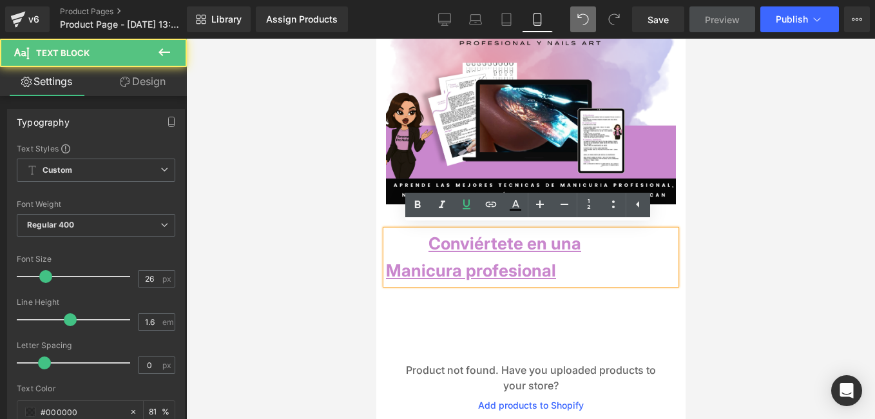
click at [425, 249] on p "C onviértete en una" at bounding box center [530, 243] width 290 height 27
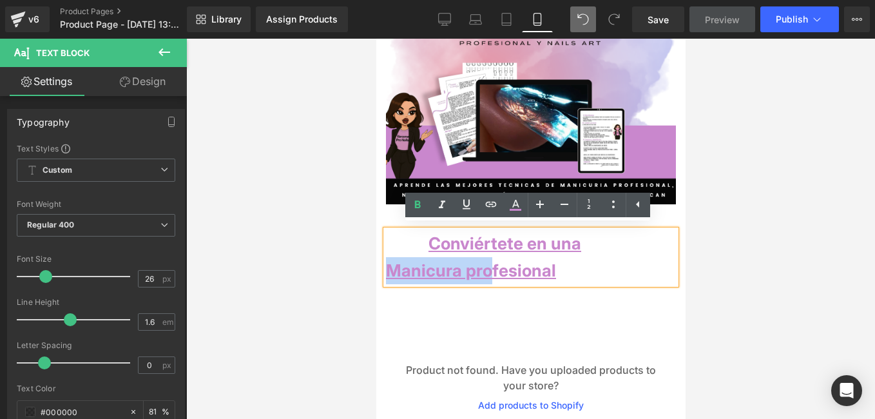
drag, startPoint x: 439, startPoint y: 269, endPoint x: 385, endPoint y: 271, distance: 53.5
click at [385, 271] on strong "Manicura profesional" at bounding box center [470, 270] width 170 height 20
click at [463, 207] on icon at bounding box center [466, 203] width 15 height 15
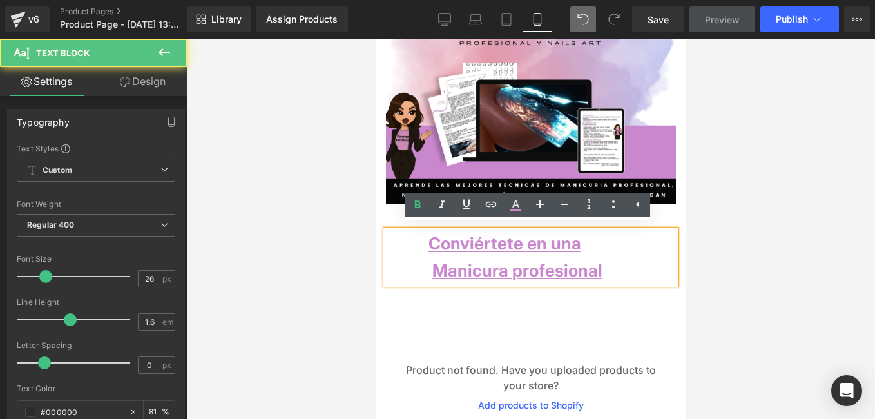
drag, startPoint x: 448, startPoint y: 243, endPoint x: 425, endPoint y: 243, distance: 23.2
click at [425, 243] on strong "C onviértete en una" at bounding box center [482, 243] width 195 height 20
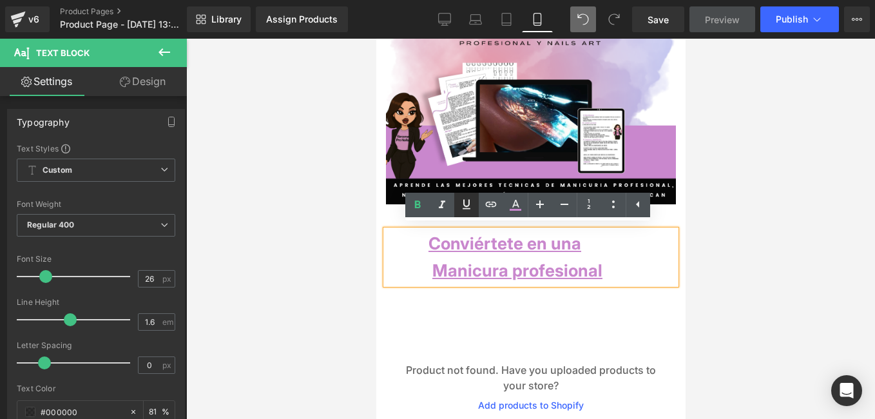
click at [469, 211] on icon at bounding box center [466, 203] width 15 height 15
click at [468, 211] on icon at bounding box center [466, 203] width 15 height 15
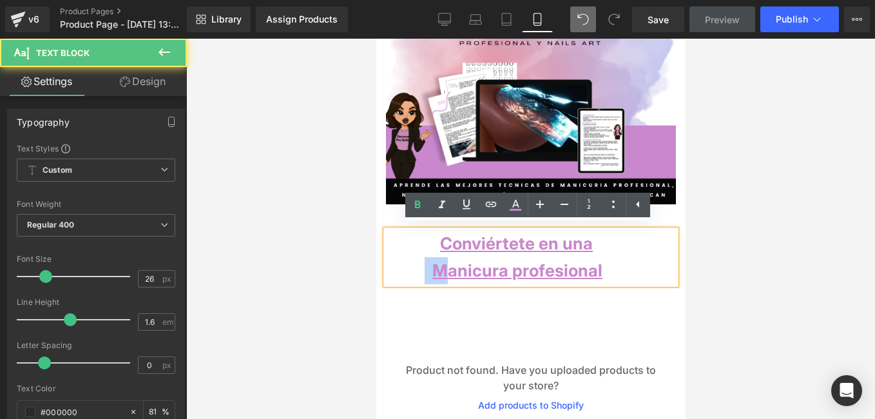
drag, startPoint x: 444, startPoint y: 270, endPoint x: 431, endPoint y: 270, distance: 13.5
click at [431, 270] on p "Manicura profesional" at bounding box center [530, 270] width 290 height 27
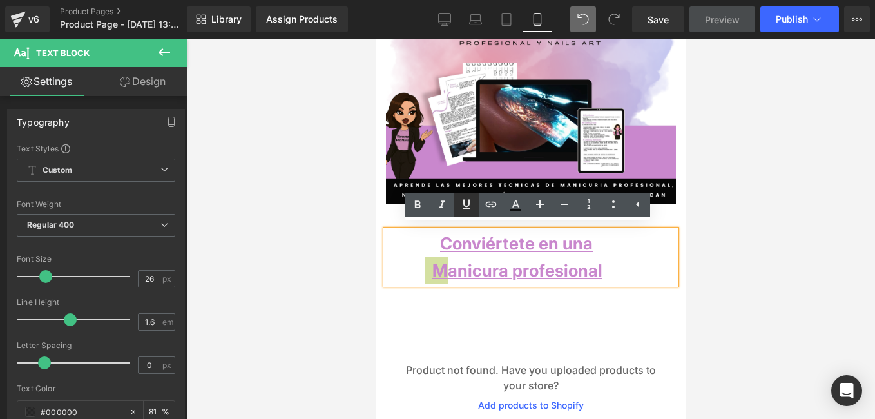
click at [470, 204] on icon at bounding box center [466, 203] width 15 height 15
click at [396, 248] on p "C onviértete en una" at bounding box center [530, 243] width 290 height 27
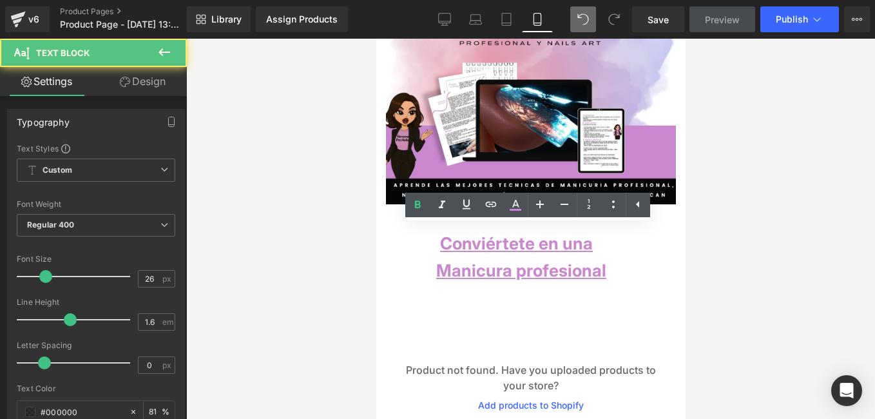
click at [372, 310] on div at bounding box center [530, 229] width 689 height 380
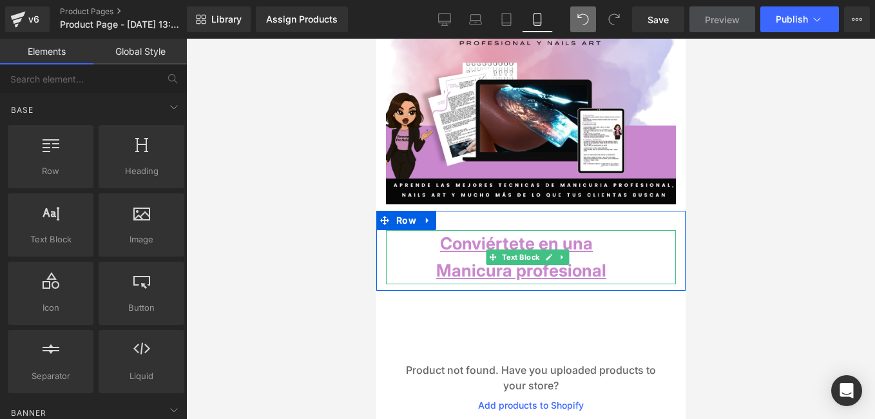
drag, startPoint x: 629, startPoint y: 269, endPoint x: 638, endPoint y: 264, distance: 10.4
click at [629, 269] on p "Manicura profesional" at bounding box center [530, 270] width 290 height 27
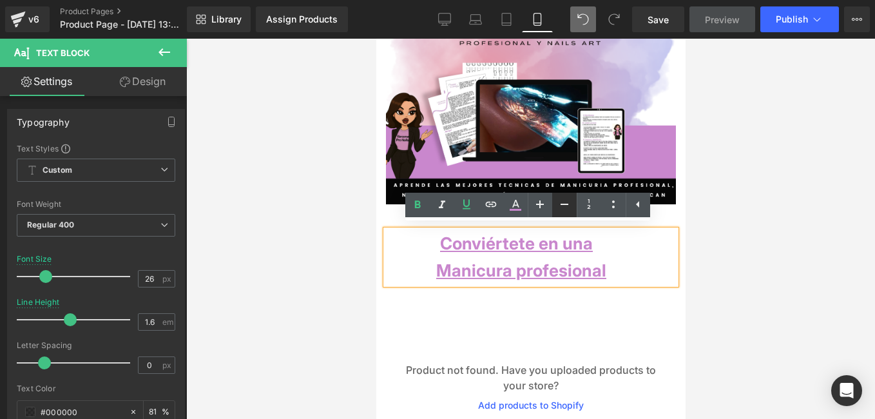
click at [572, 206] on link at bounding box center [564, 205] width 24 height 24
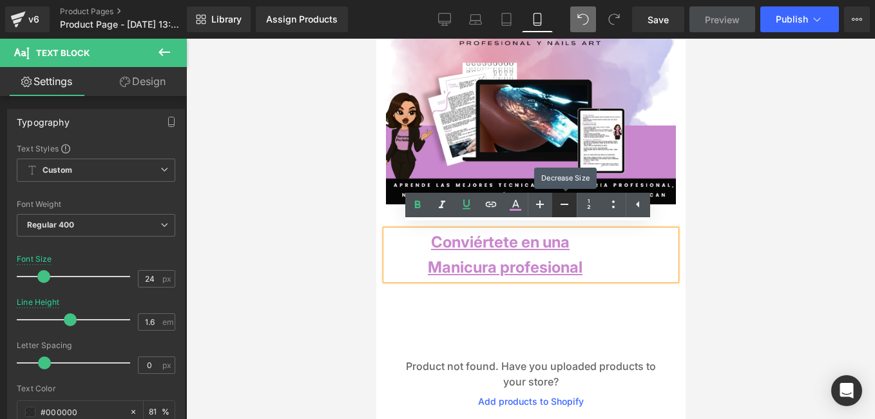
click at [568, 207] on icon at bounding box center [564, 203] width 15 height 15
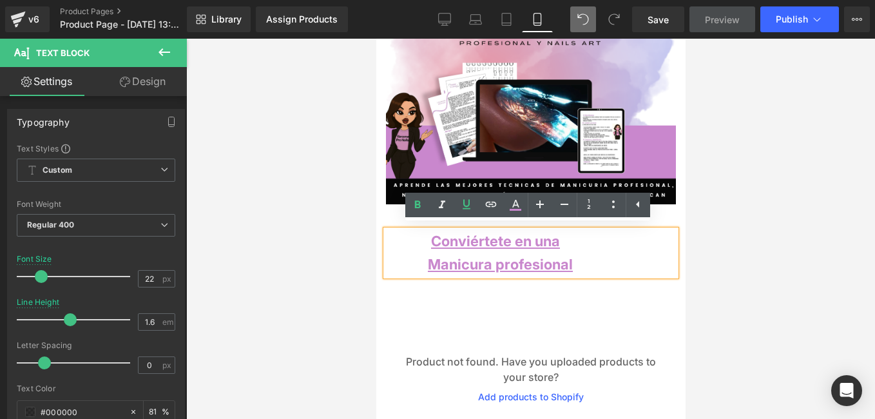
click at [423, 246] on p "C onviértete en una" at bounding box center [530, 241] width 290 height 23
click at [540, 205] on icon at bounding box center [540, 204] width 8 height 8
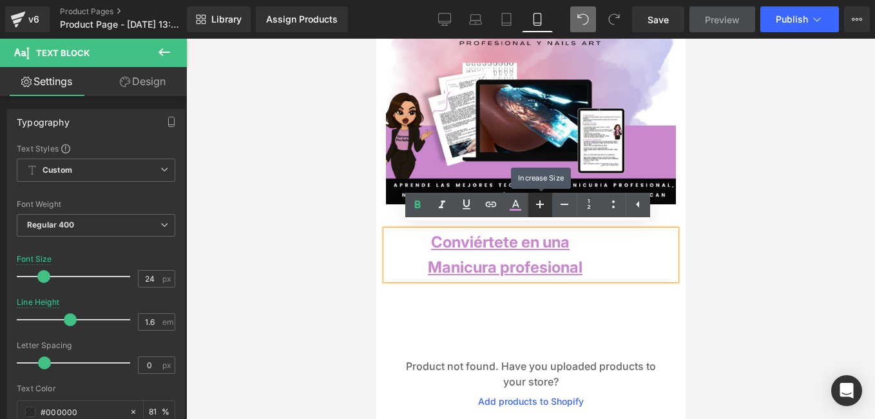
click at [540, 205] on icon at bounding box center [540, 204] width 8 height 8
type input "26"
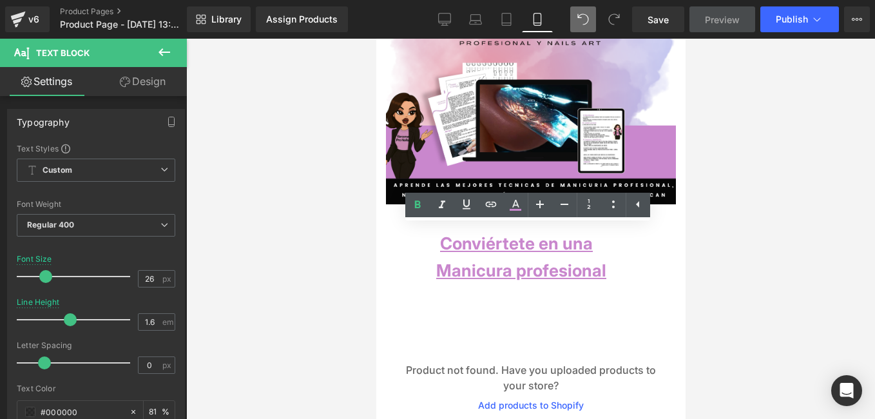
click at [741, 254] on div at bounding box center [530, 229] width 689 height 380
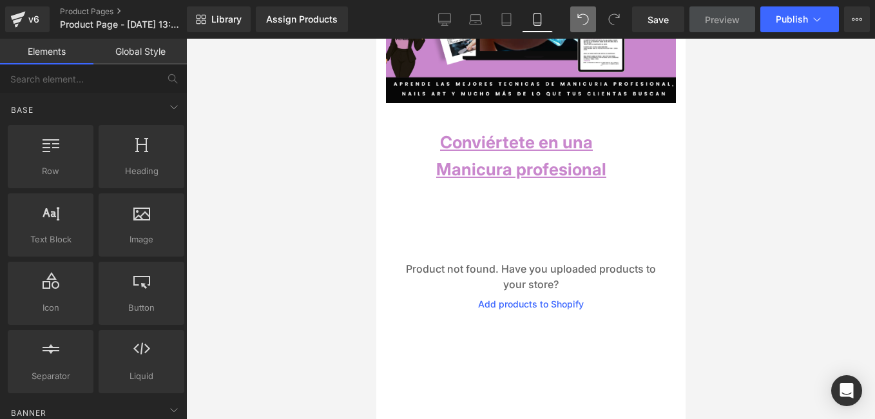
scroll to position [186, 0]
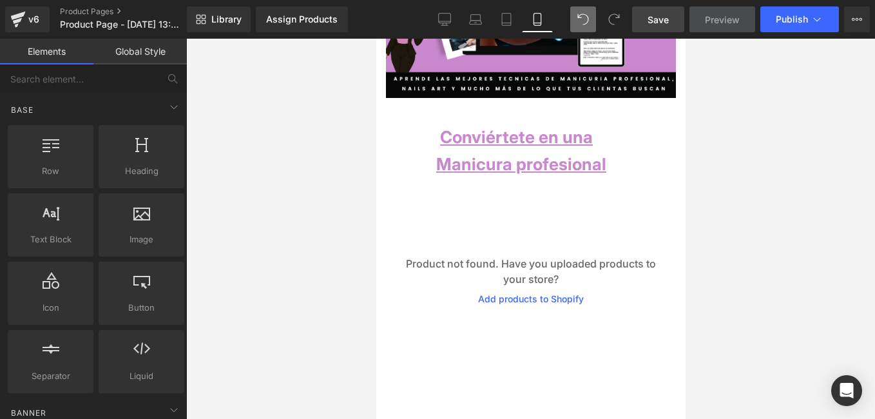
click at [653, 16] on span "Save" at bounding box center [657, 20] width 21 height 14
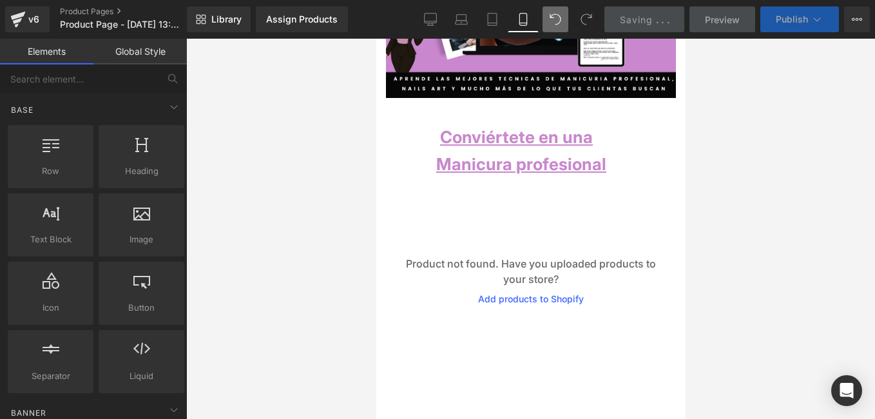
click at [785, 19] on span "Publish" at bounding box center [792, 19] width 32 height 10
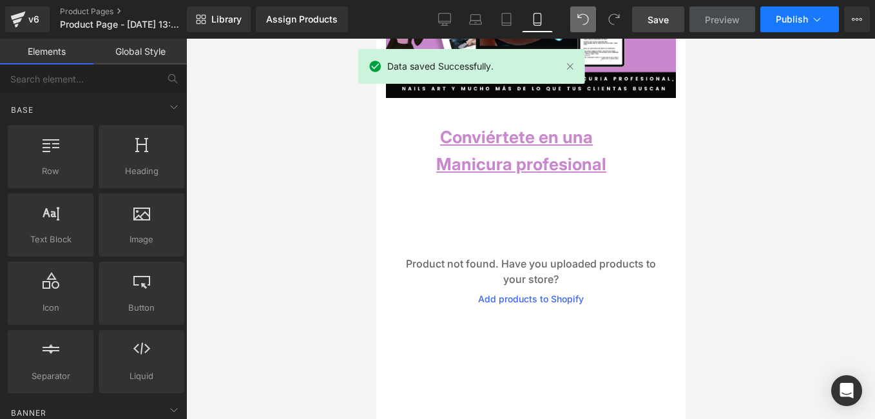
click at [783, 18] on span "Publish" at bounding box center [792, 19] width 32 height 10
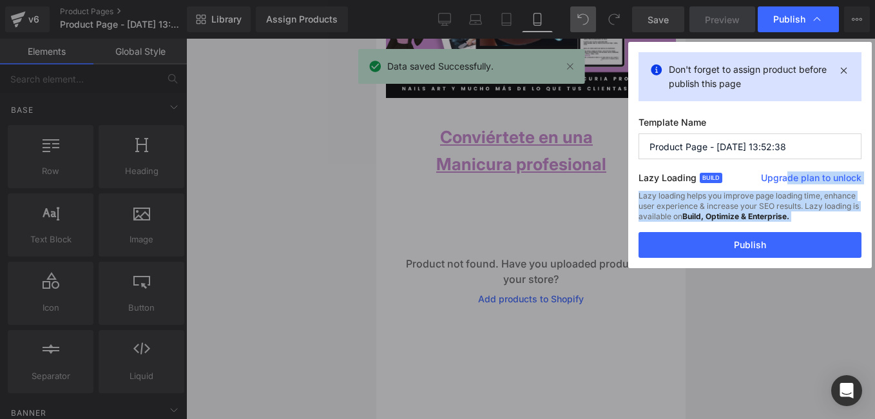
click at [848, 418] on html "Text Block You are previewing how the will restyle your page. You can not edit …" at bounding box center [437, 209] width 875 height 419
drag, startPoint x: 848, startPoint y: 444, endPoint x: 777, endPoint y: 282, distance: 178.0
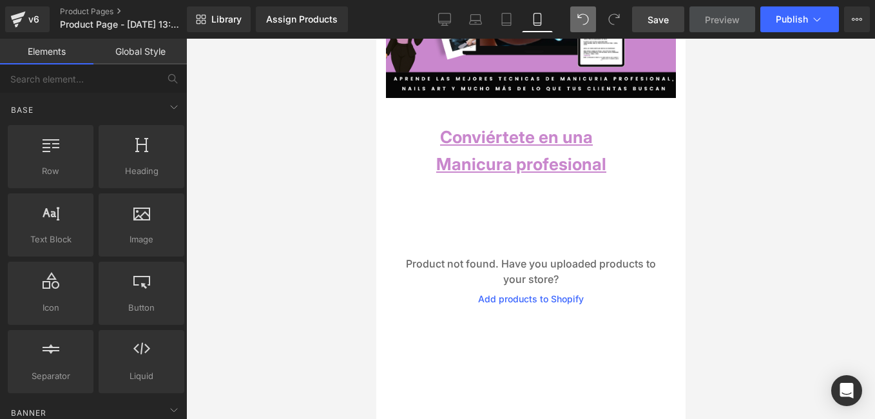
click at [790, 1] on div "Library Assign Products Product Preview No product match your search. Please tr…" at bounding box center [531, 19] width 688 height 39
click at [787, 12] on button "Publish" at bounding box center [799, 19] width 79 height 26
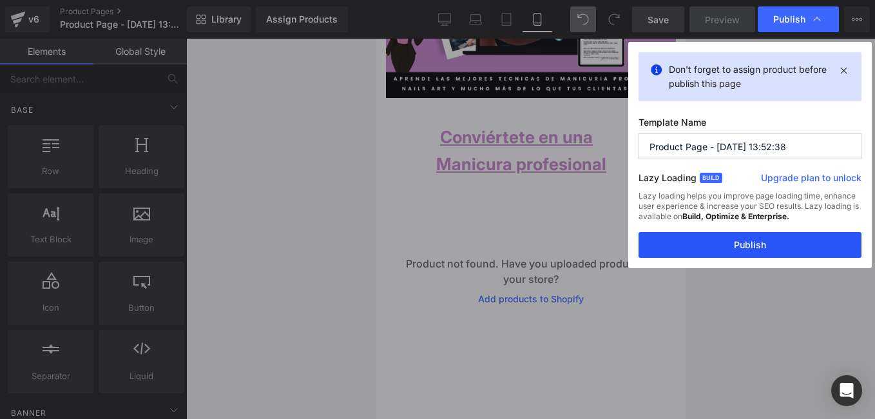
click at [790, 242] on button "Publish" at bounding box center [749, 245] width 223 height 26
